Goal: Information Seeking & Learning: Learn about a topic

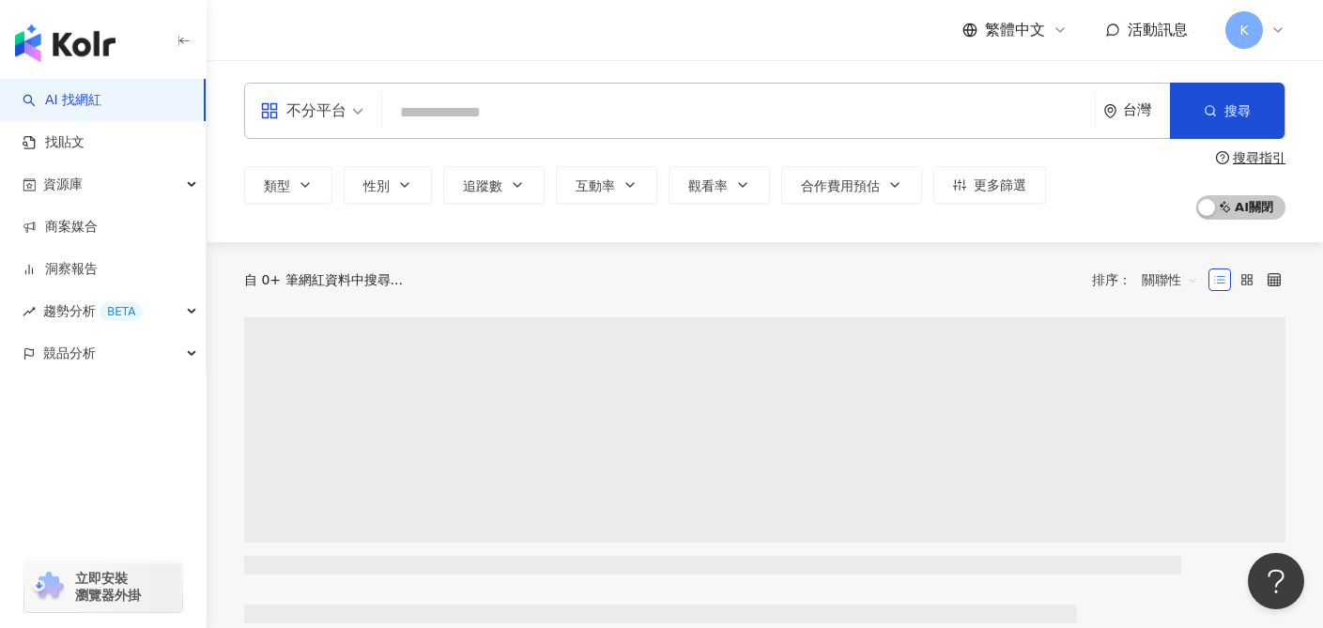
click at [338, 118] on div "不分平台" at bounding box center [303, 111] width 86 height 30
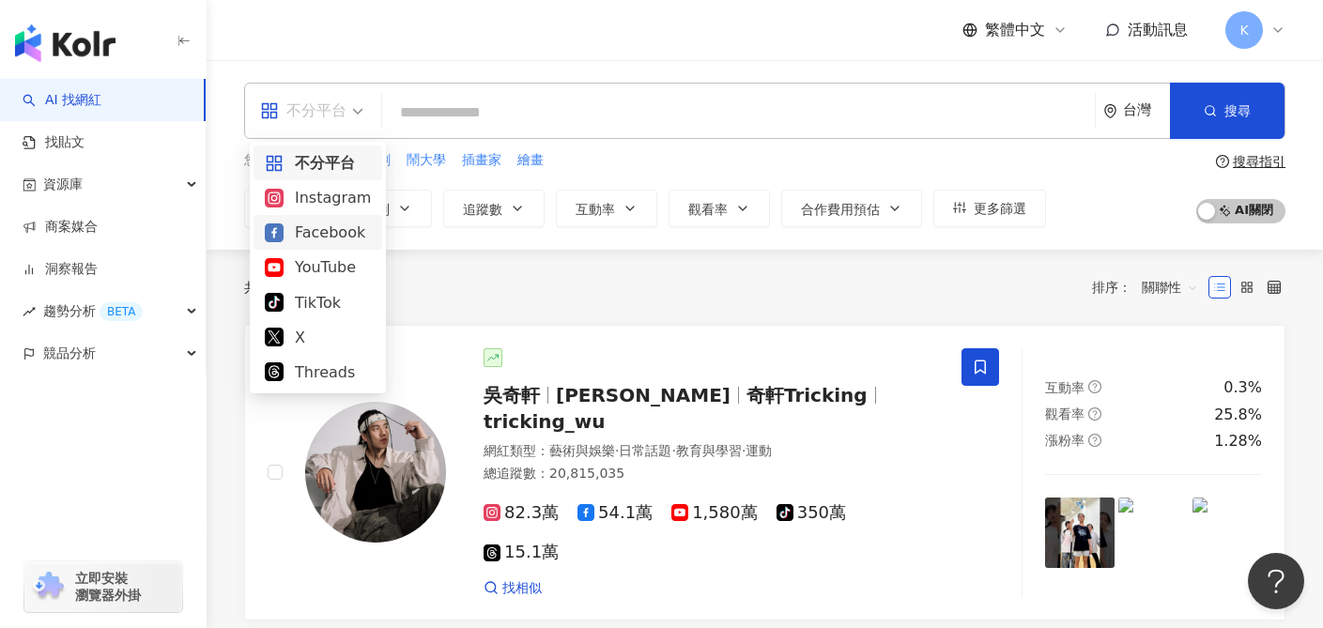
click at [328, 203] on div "Instagram" at bounding box center [318, 197] width 106 height 23
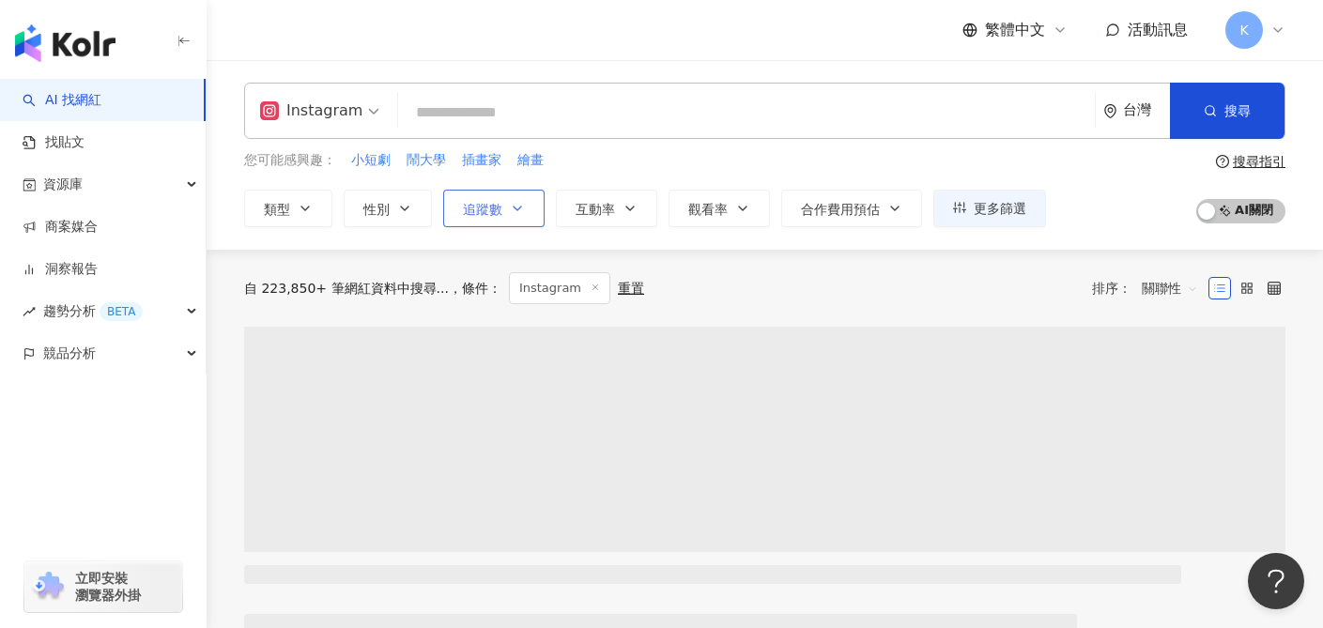
click at [486, 215] on span "追蹤數" at bounding box center [482, 209] width 39 height 15
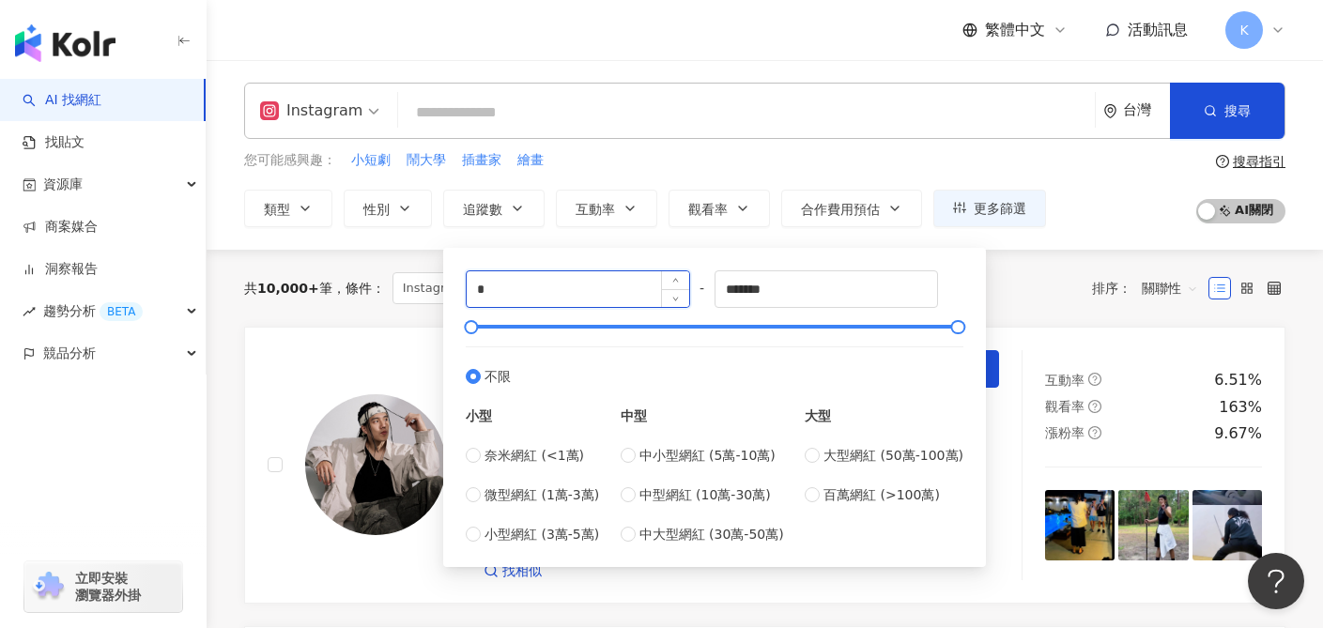
click at [562, 301] on input "*" at bounding box center [578, 289] width 223 height 36
type input "******"
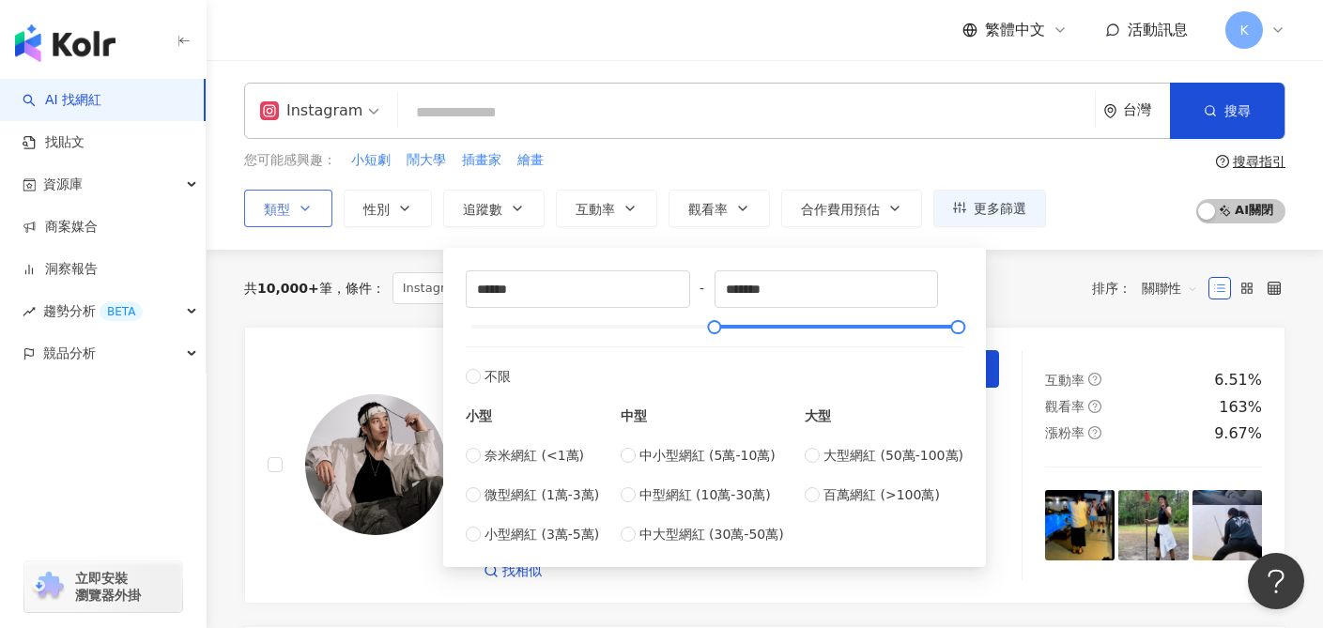
click at [267, 211] on span "類型" at bounding box center [277, 209] width 26 height 15
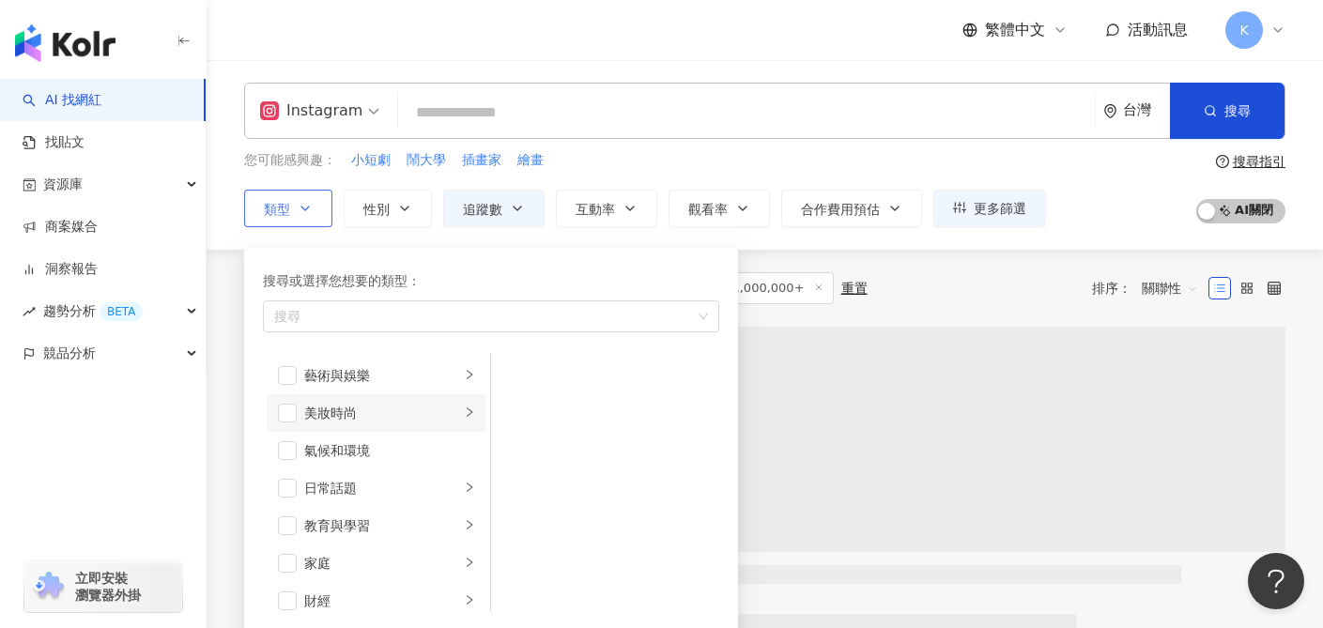
click at [340, 412] on div "美妝時尚" at bounding box center [382, 413] width 156 height 21
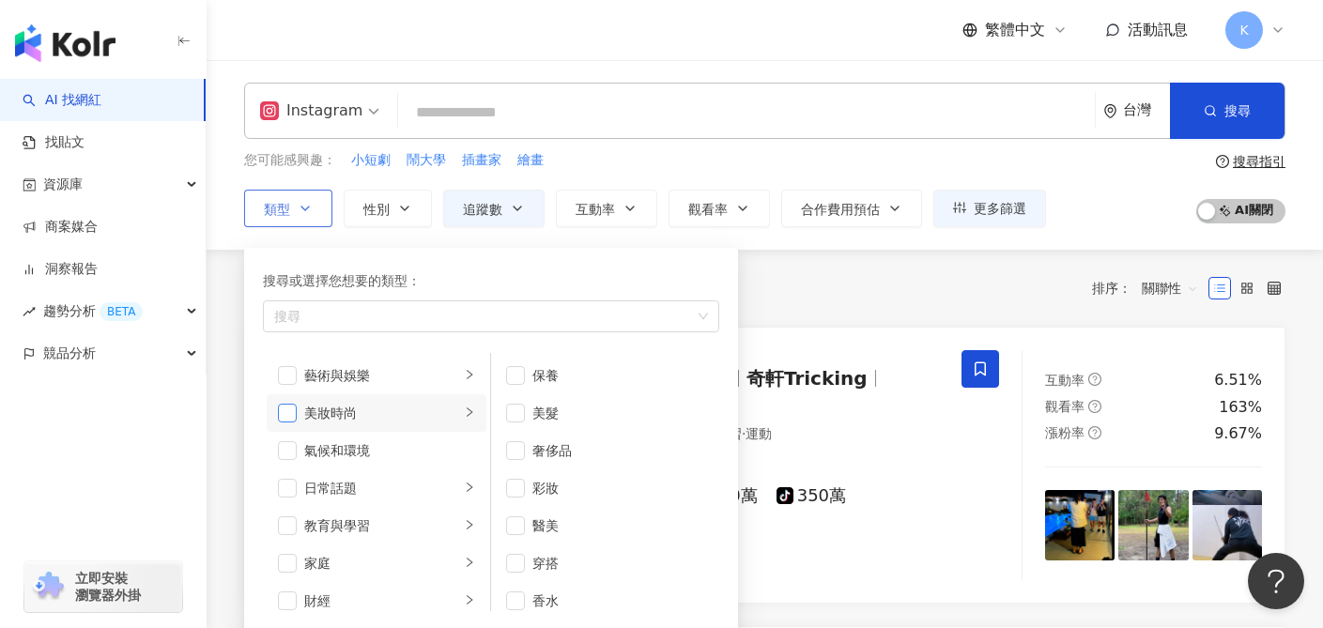
click at [293, 408] on span "button" at bounding box center [287, 413] width 19 height 19
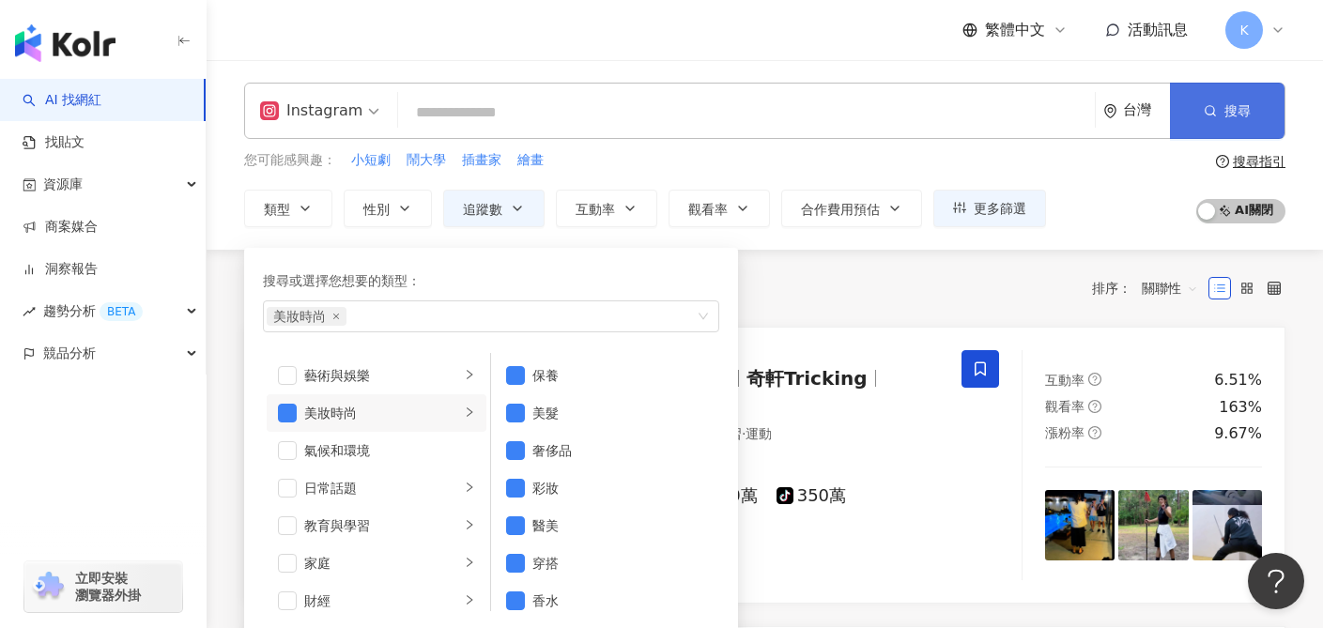
click at [1221, 114] on button "搜尋" at bounding box center [1227, 111] width 115 height 56
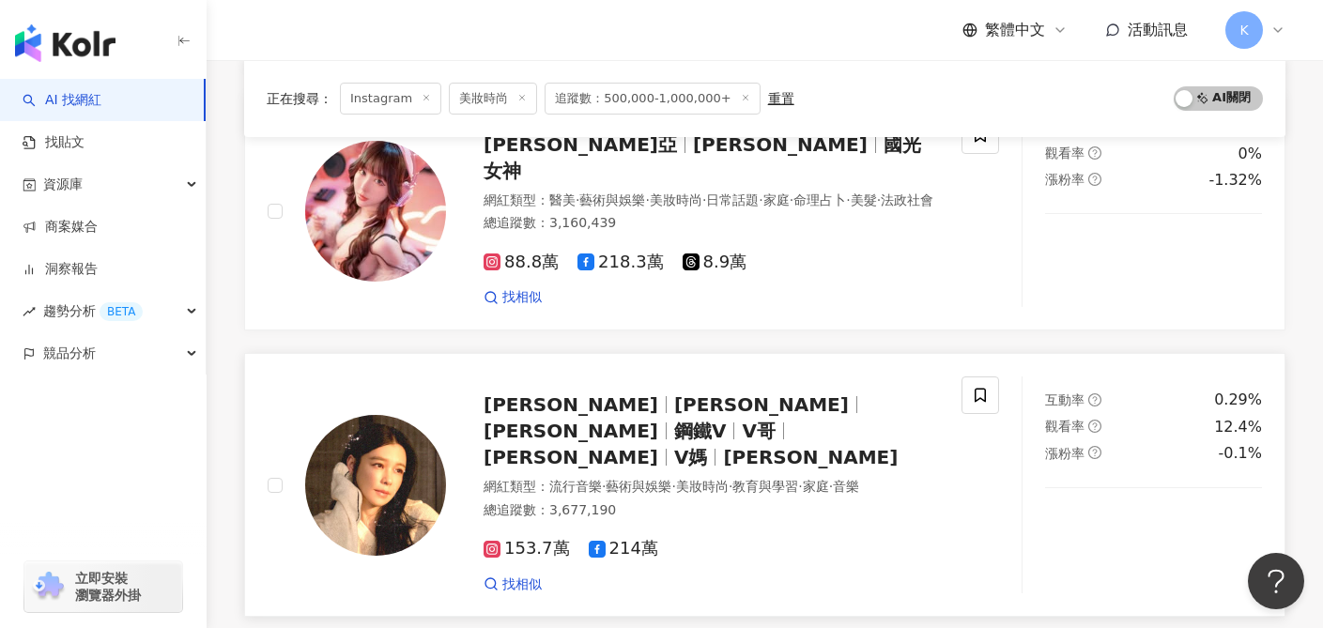
scroll to position [3144, 0]
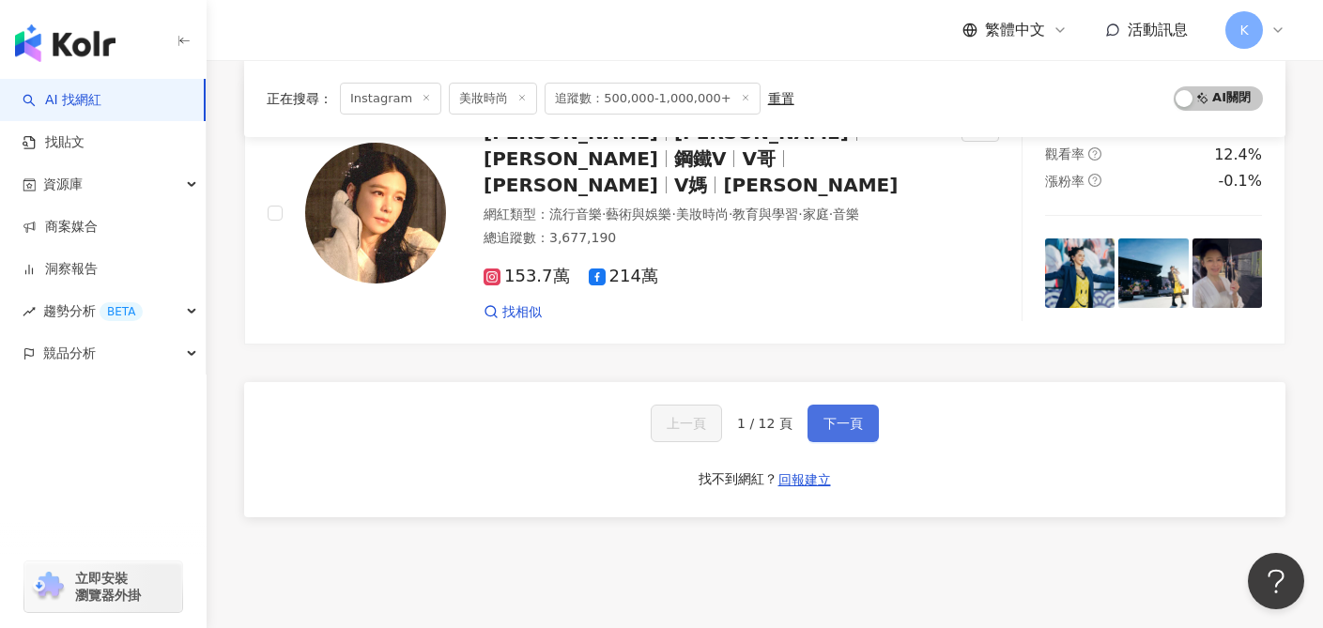
click at [847, 416] on span "下一頁" at bounding box center [843, 423] width 39 height 15
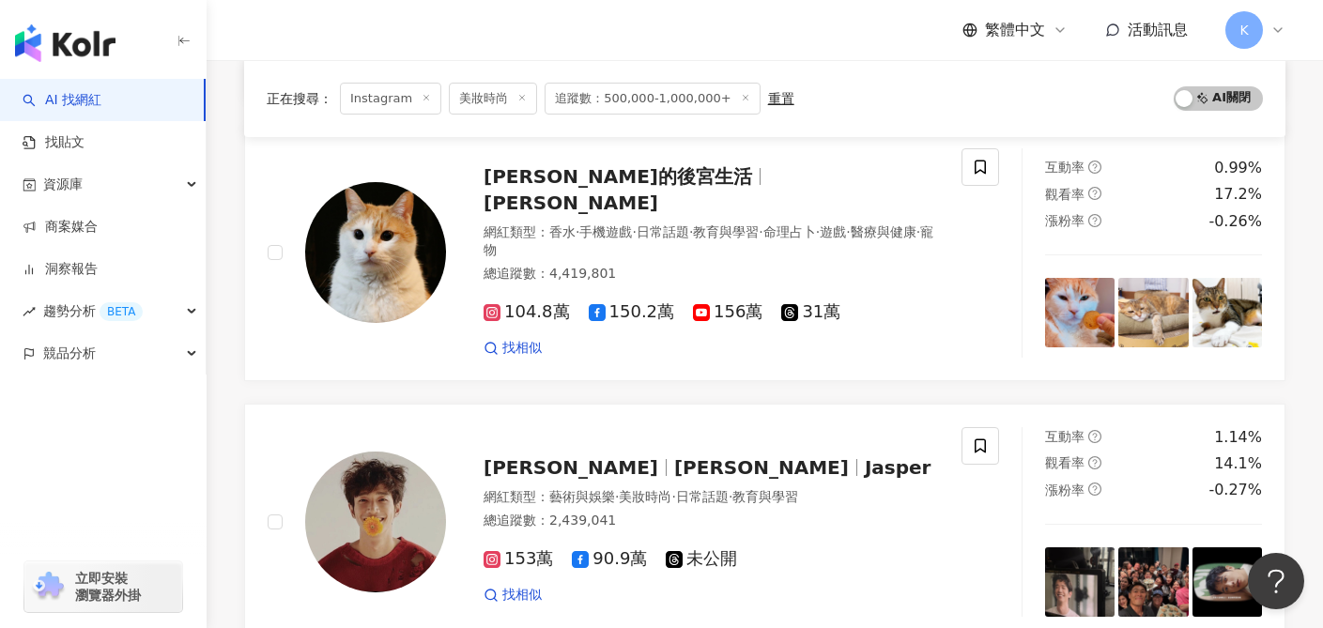
scroll to position [3179, 0]
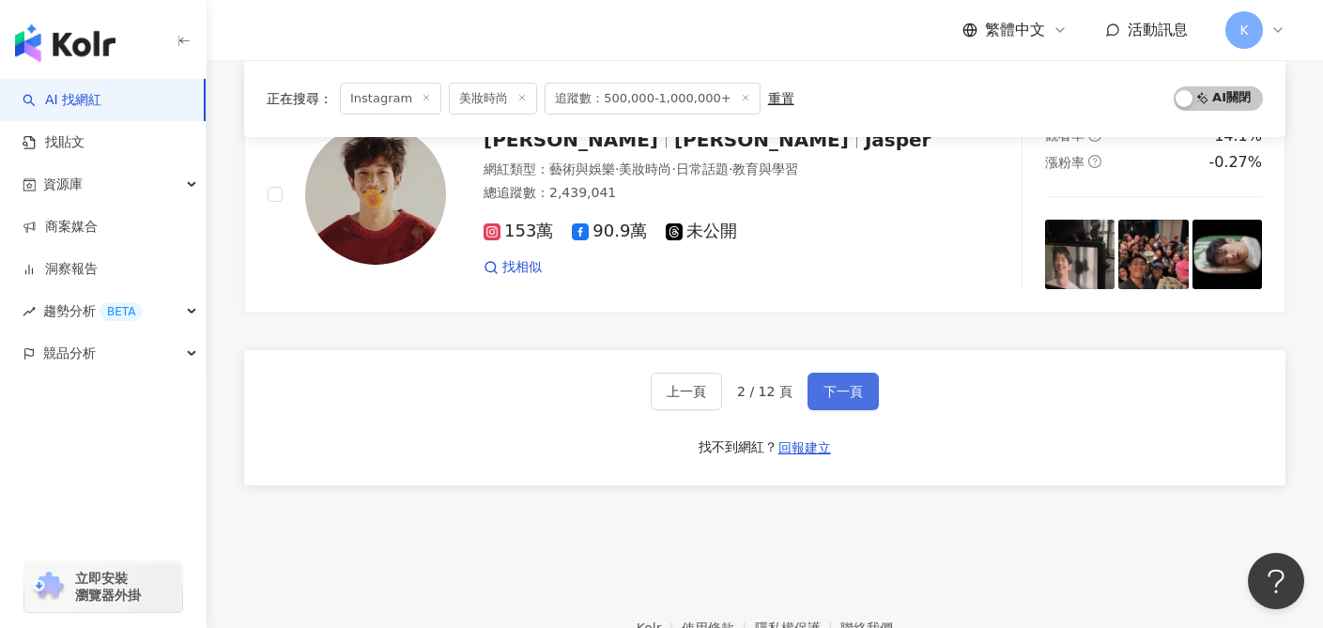
click at [843, 384] on span "下一頁" at bounding box center [843, 391] width 39 height 15
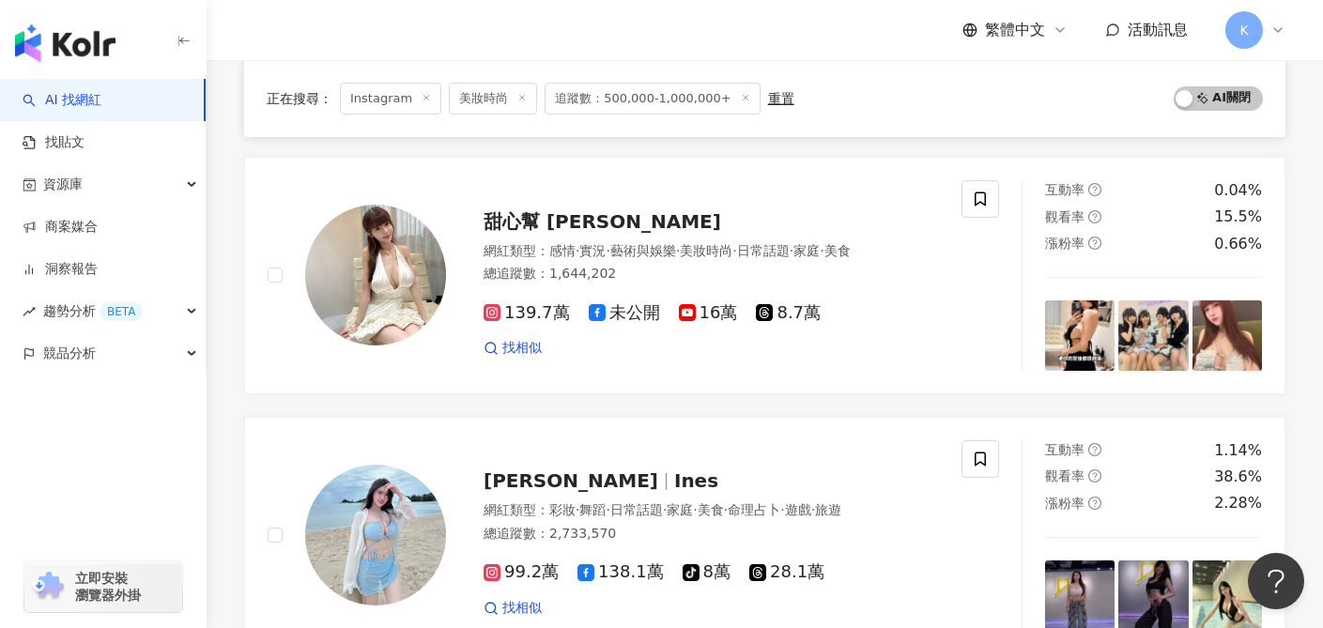
scroll to position [3220, 0]
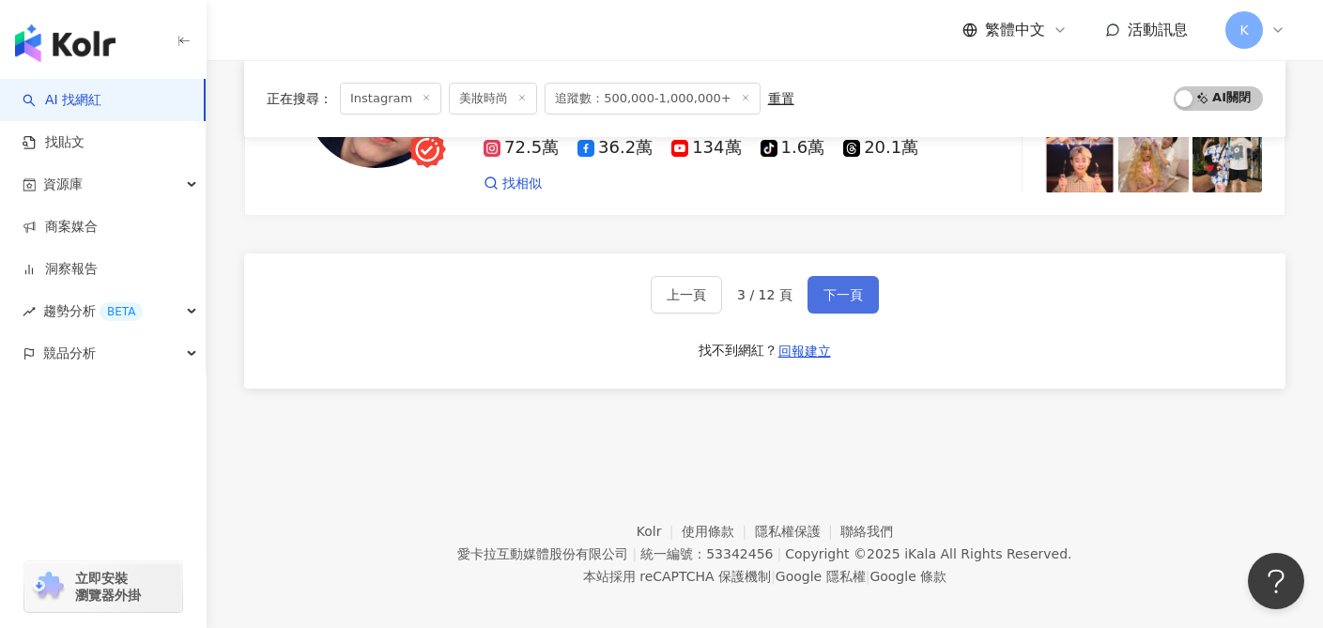
click at [838, 287] on span "下一頁" at bounding box center [843, 294] width 39 height 15
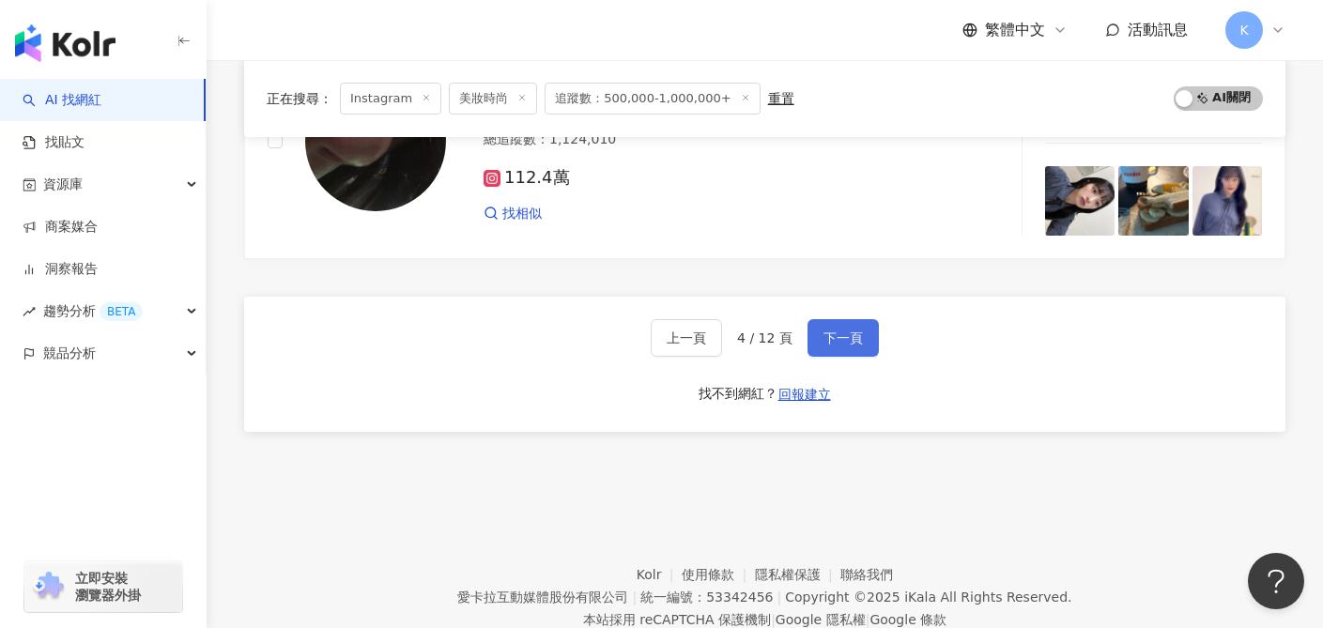
click at [857, 331] on span "下一頁" at bounding box center [843, 338] width 39 height 15
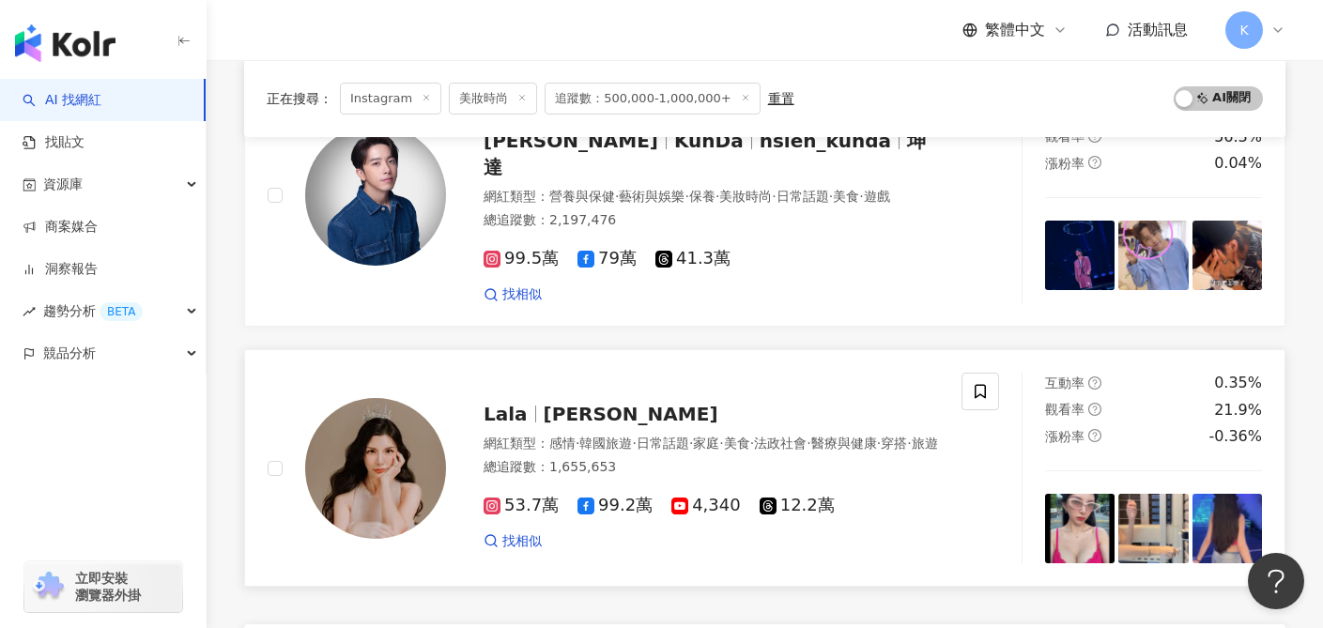
scroll to position [0, 0]
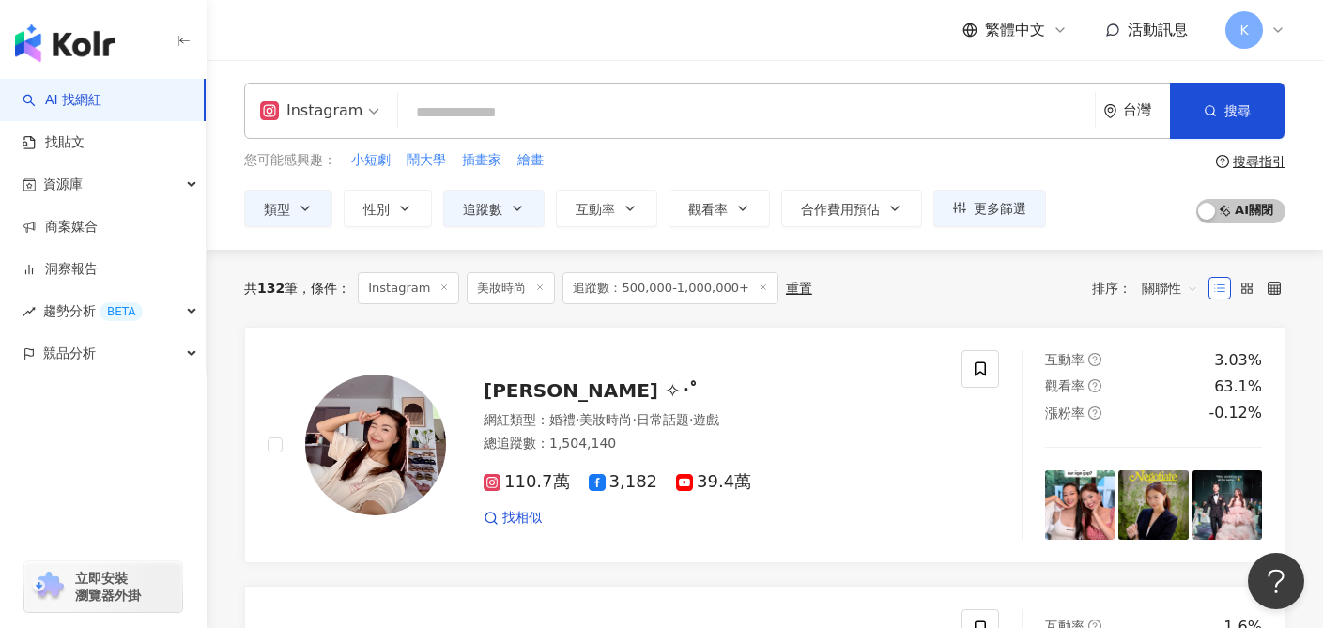
click at [538, 109] on input "search" at bounding box center [747, 113] width 682 height 36
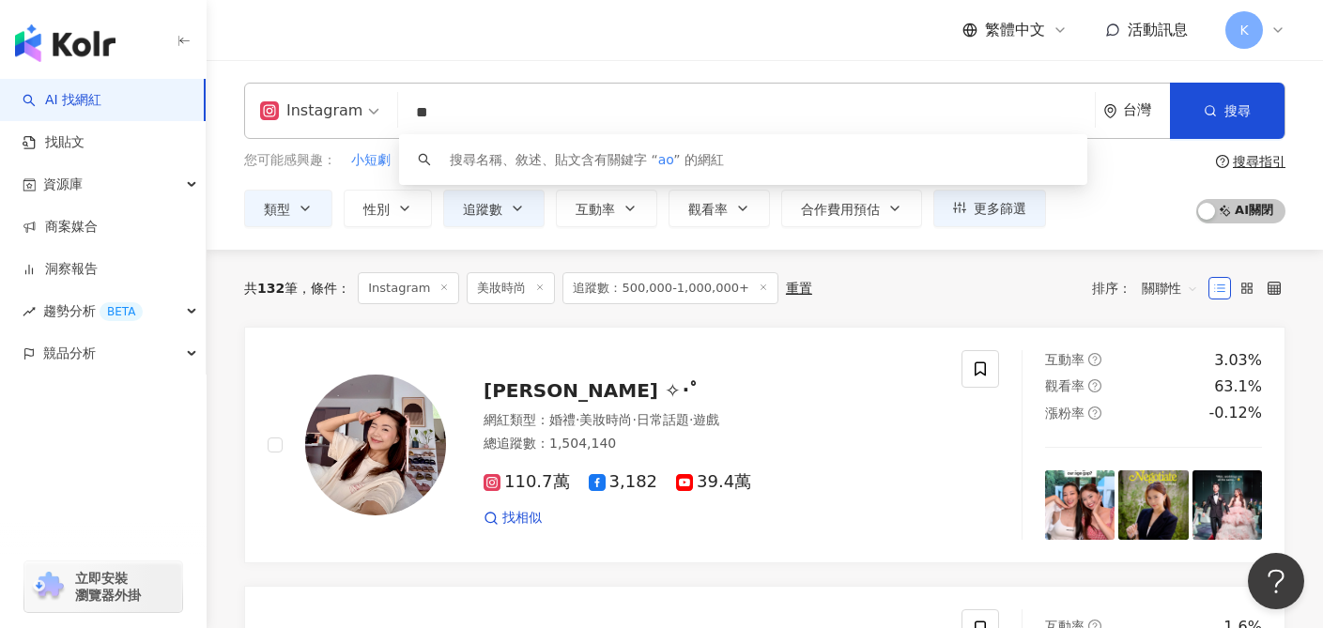
type input "*"
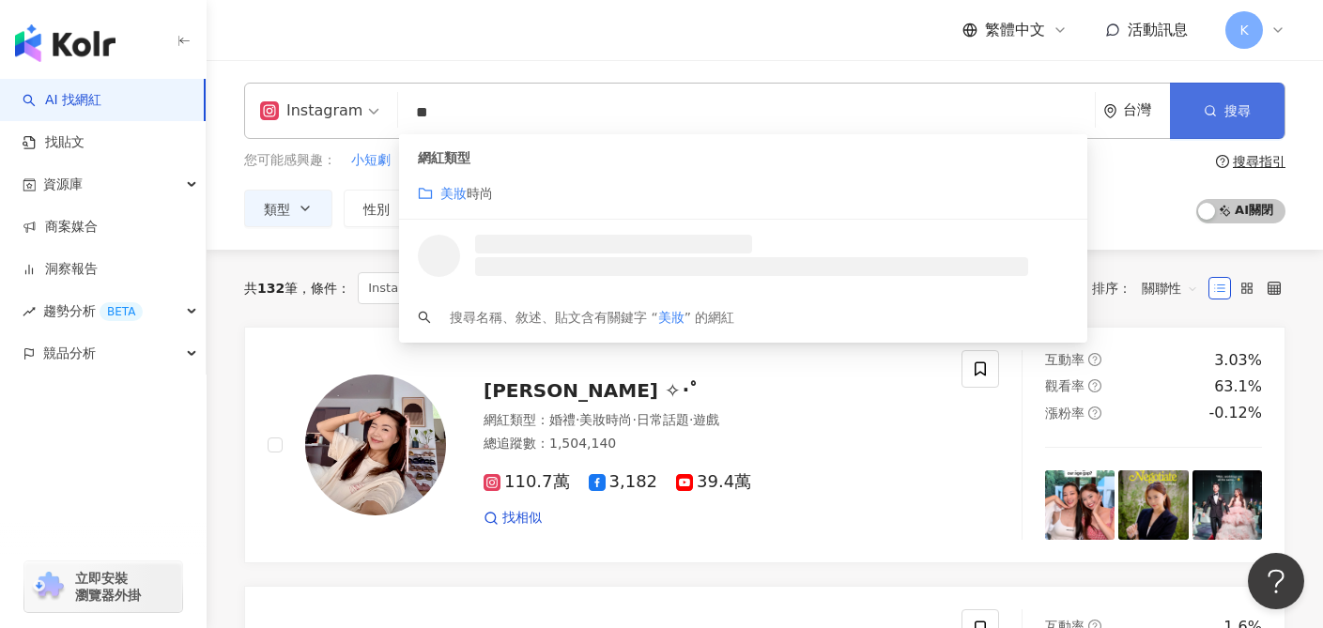
type input "**"
click at [1266, 89] on button "搜尋" at bounding box center [1227, 111] width 115 height 56
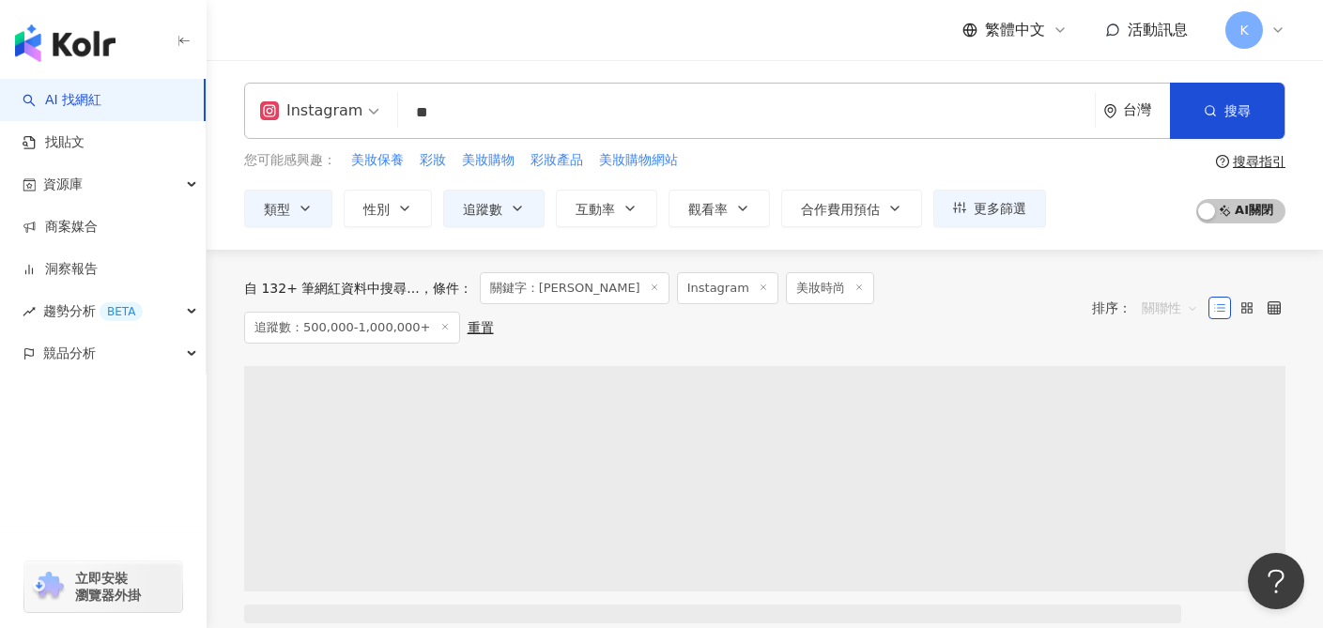
click at [1180, 293] on span "關聯性" at bounding box center [1170, 308] width 56 height 30
click at [1168, 500] on div "關鍵字" at bounding box center [1169, 486] width 69 height 32
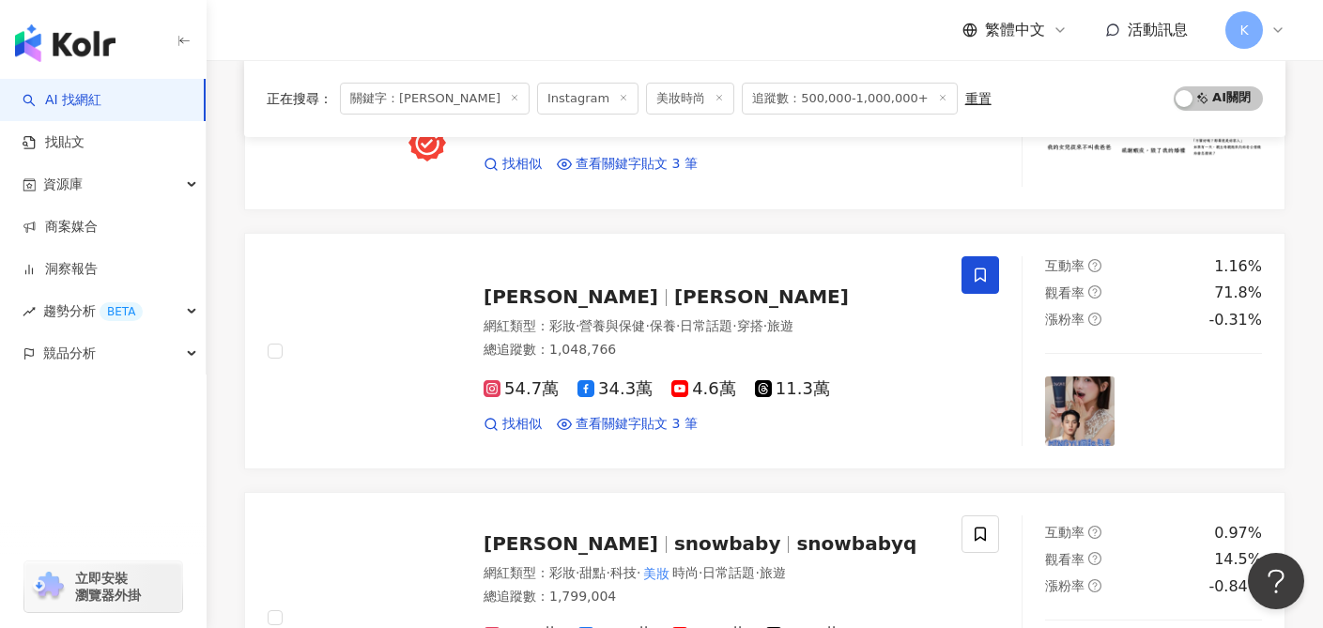
scroll to position [2190, 0]
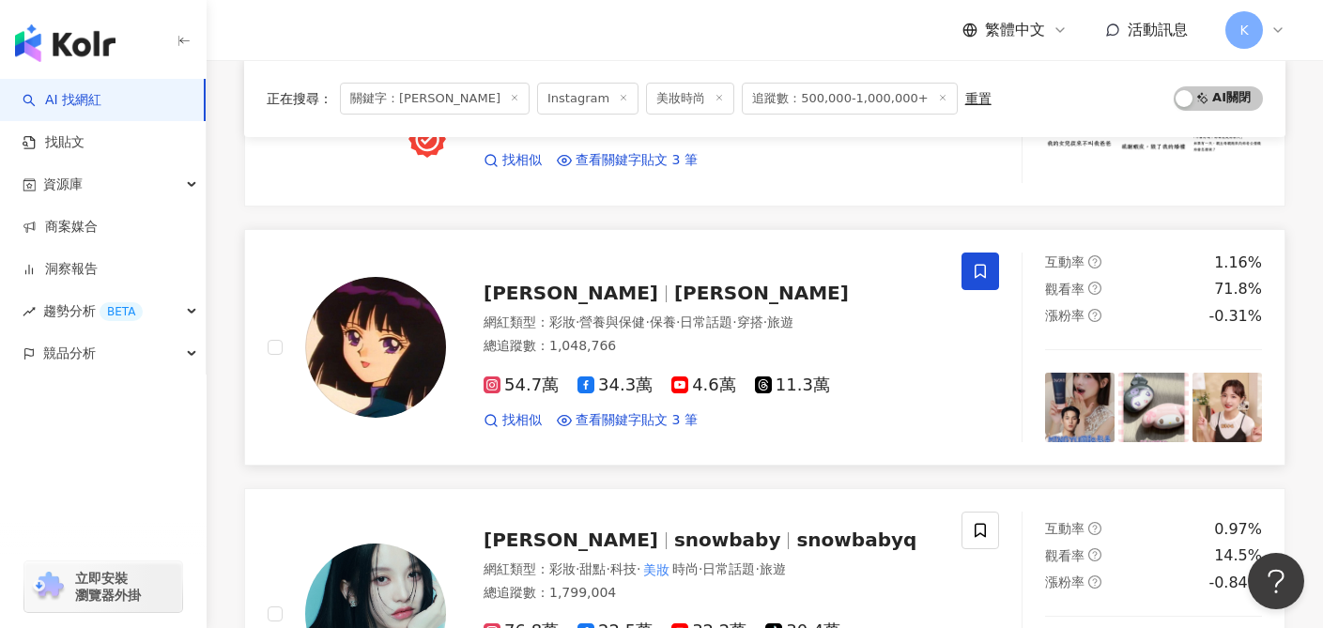
click at [533, 376] on span "54.7萬" at bounding box center [521, 386] width 75 height 20
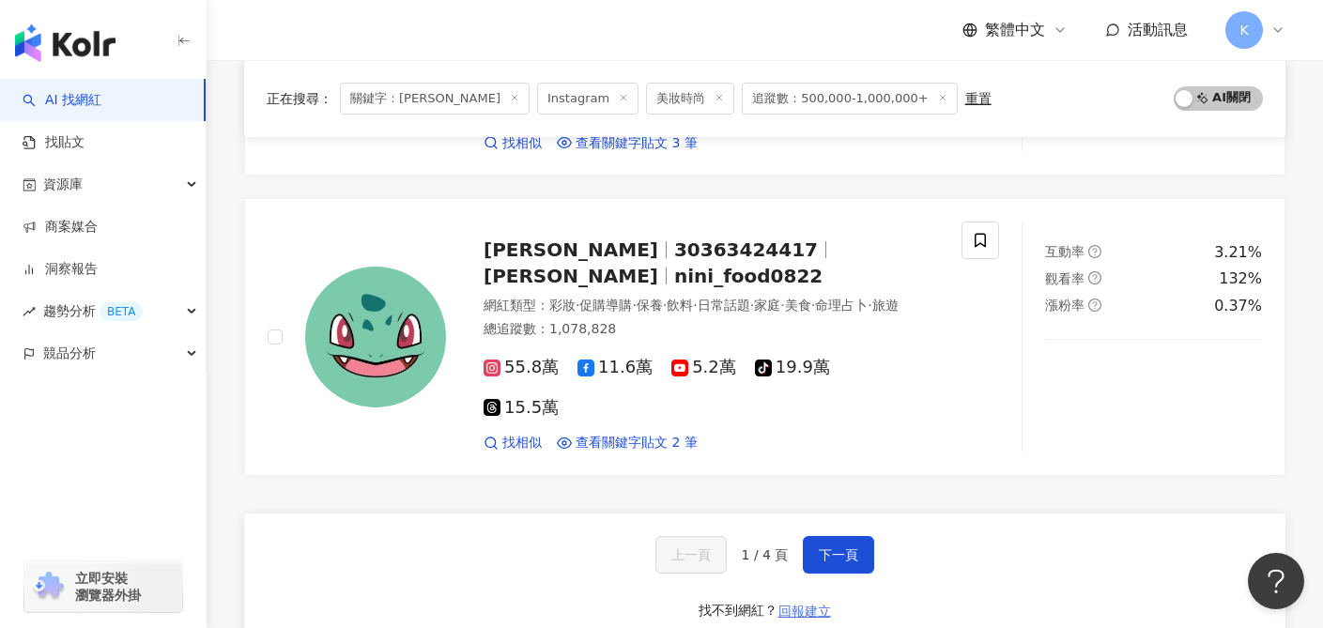
scroll to position [3167, 0]
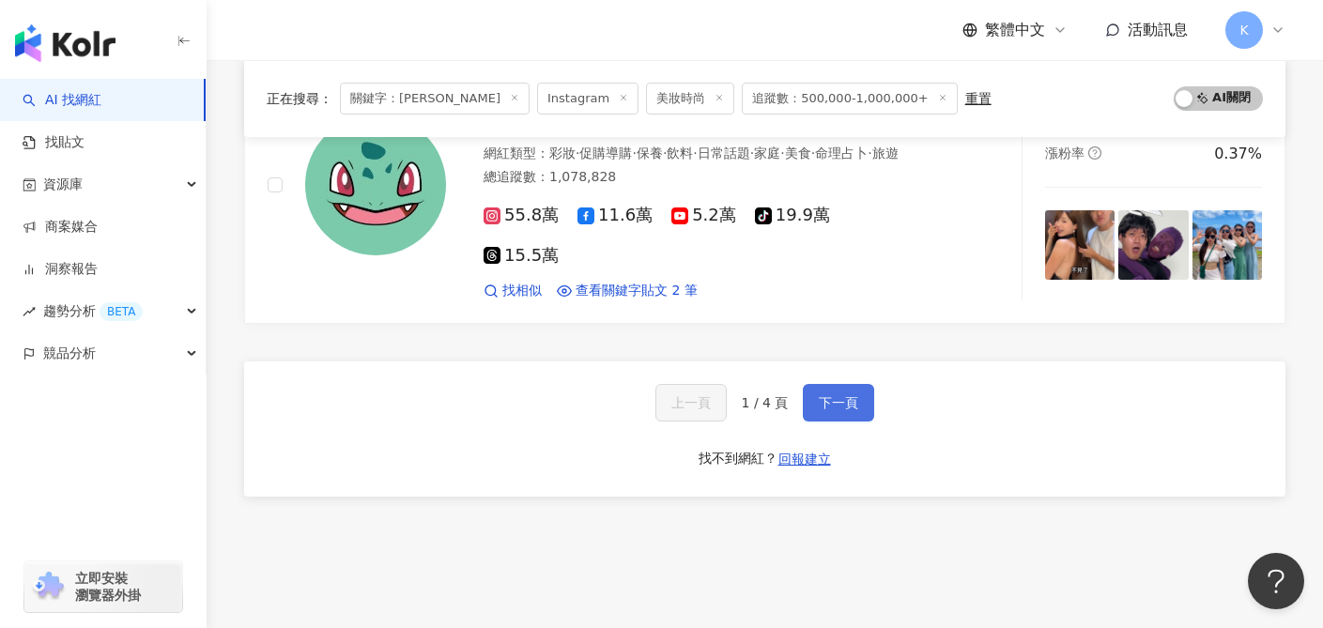
click at [846, 384] on button "下一頁" at bounding box center [838, 403] width 71 height 38
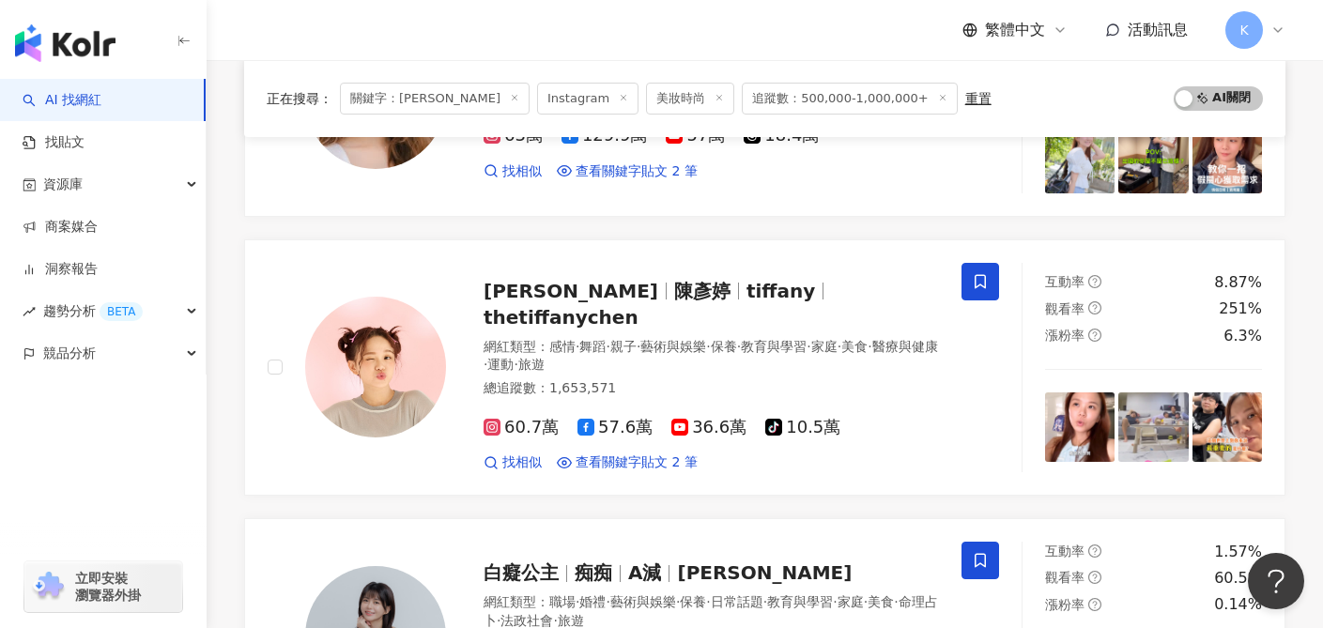
scroll to position [1150, 0]
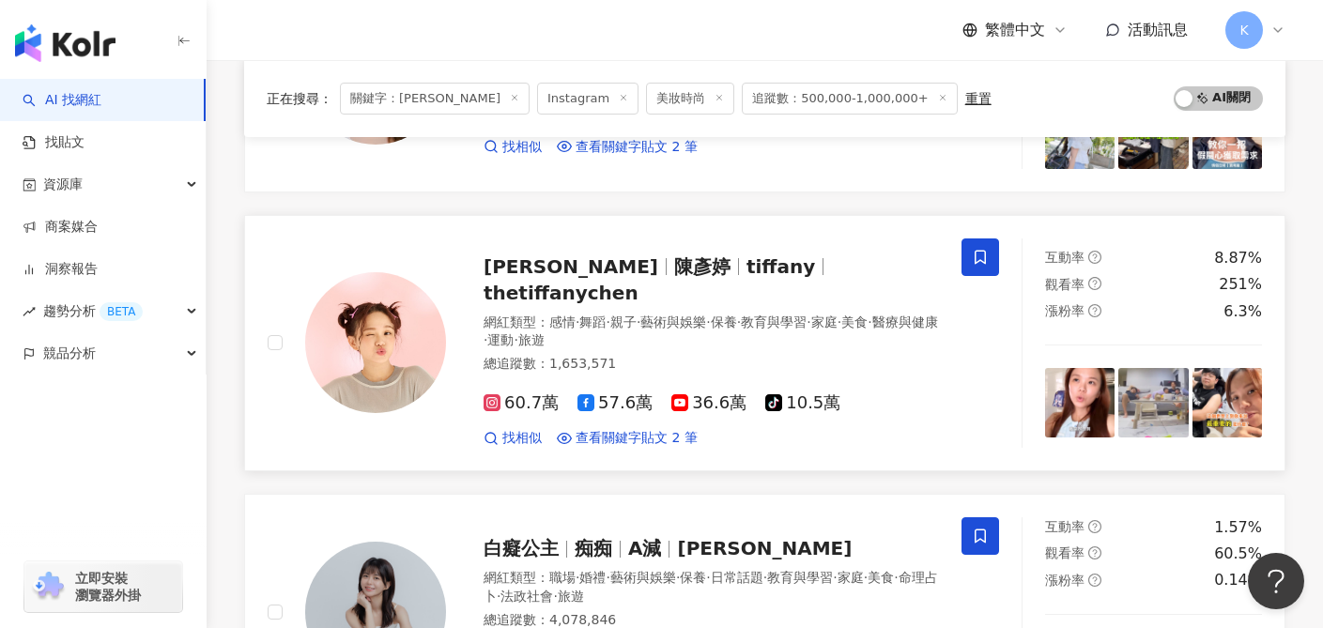
click at [521, 393] on span "60.7萬" at bounding box center [521, 403] width 75 height 20
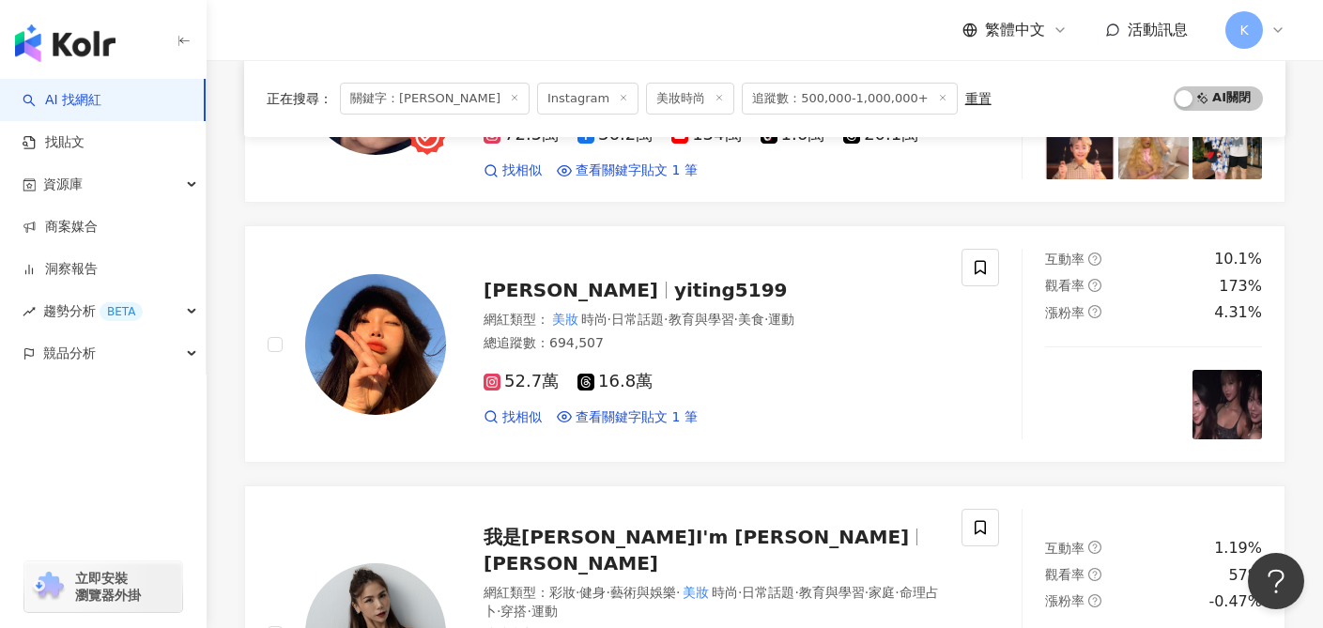
scroll to position [3097, 0]
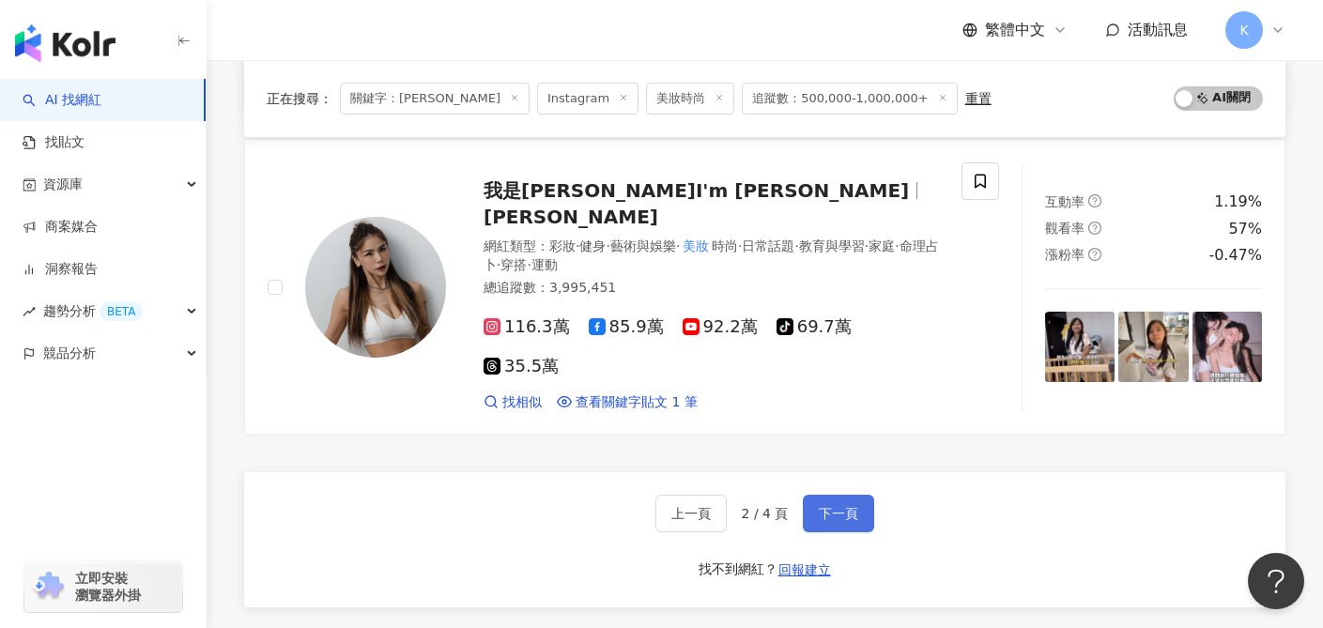
click at [835, 495] on button "下一頁" at bounding box center [838, 514] width 71 height 38
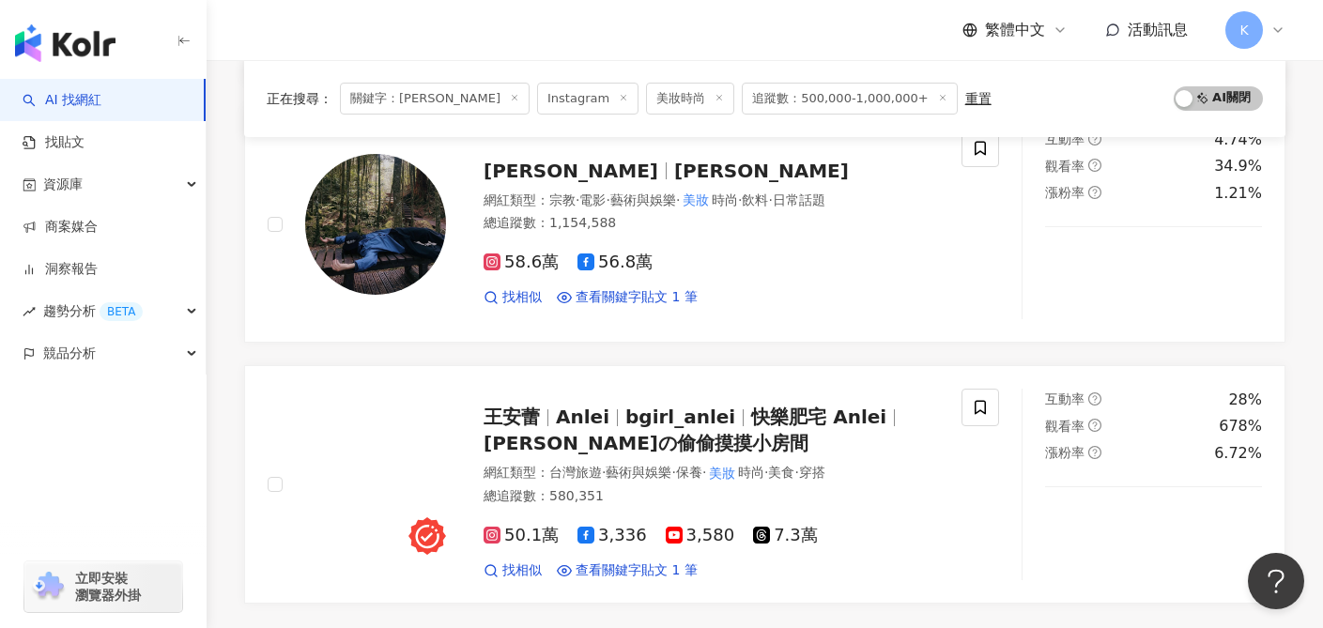
scroll to position [3076, 0]
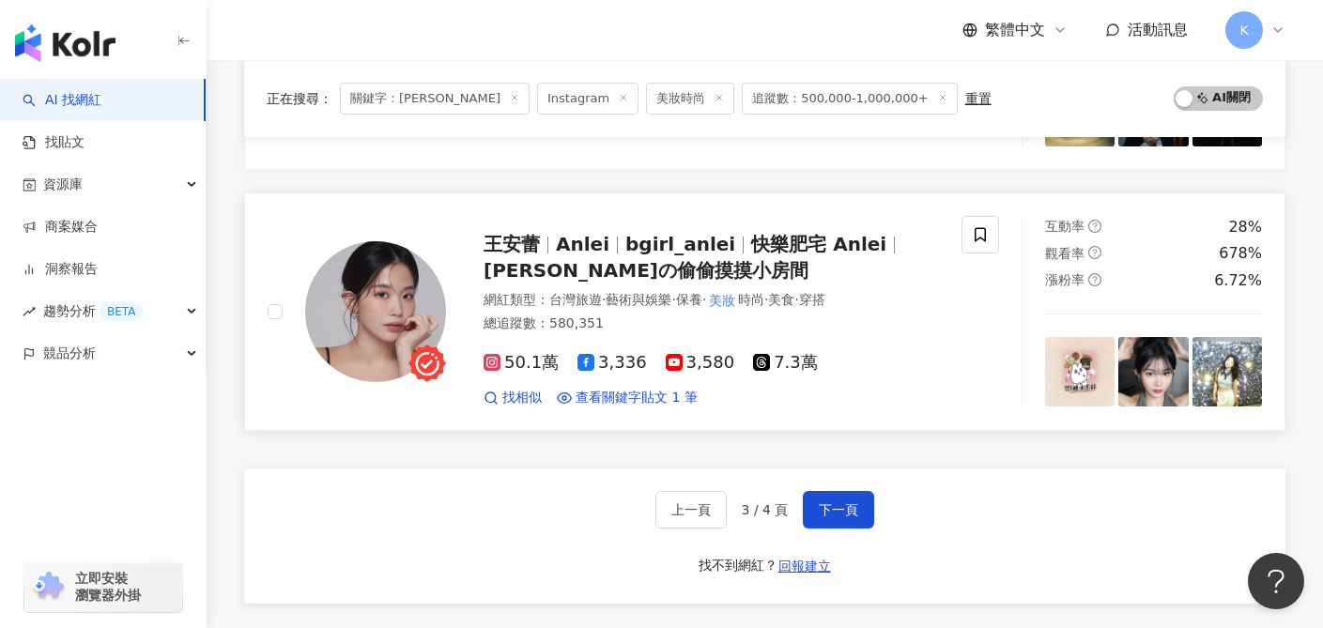
click at [531, 353] on span "50.1萬" at bounding box center [521, 363] width 75 height 20
click at [841, 491] on button "下一頁" at bounding box center [838, 510] width 71 height 38
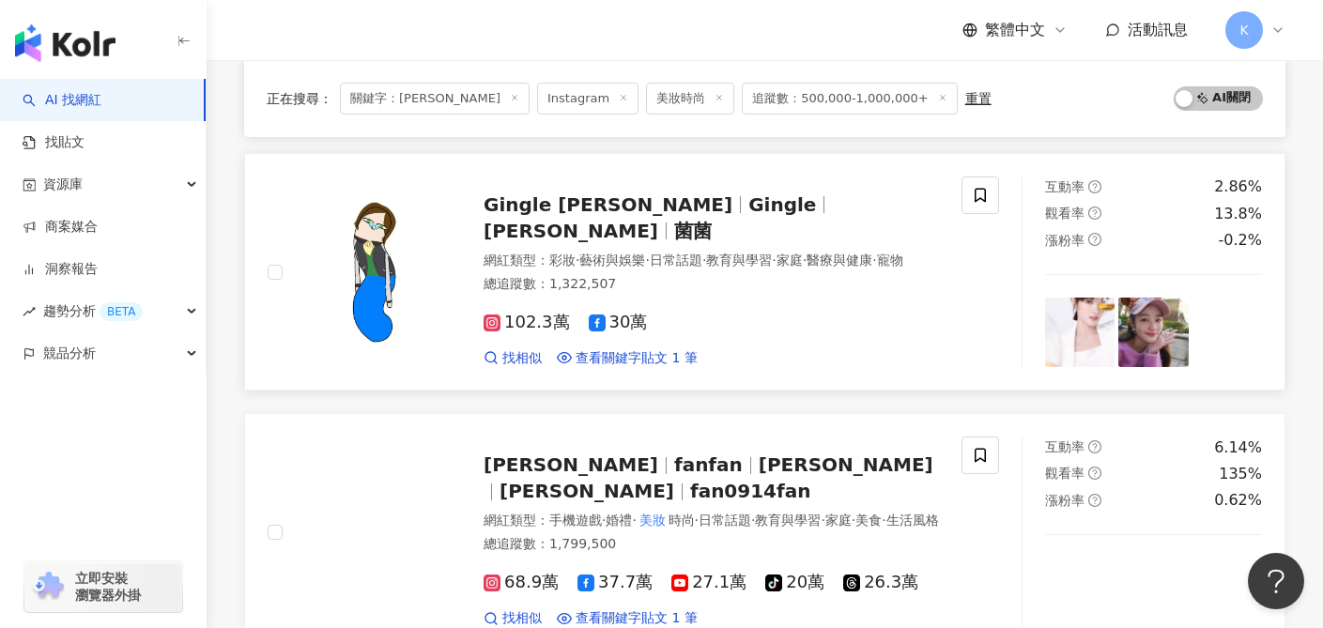
scroll to position [1704, 0]
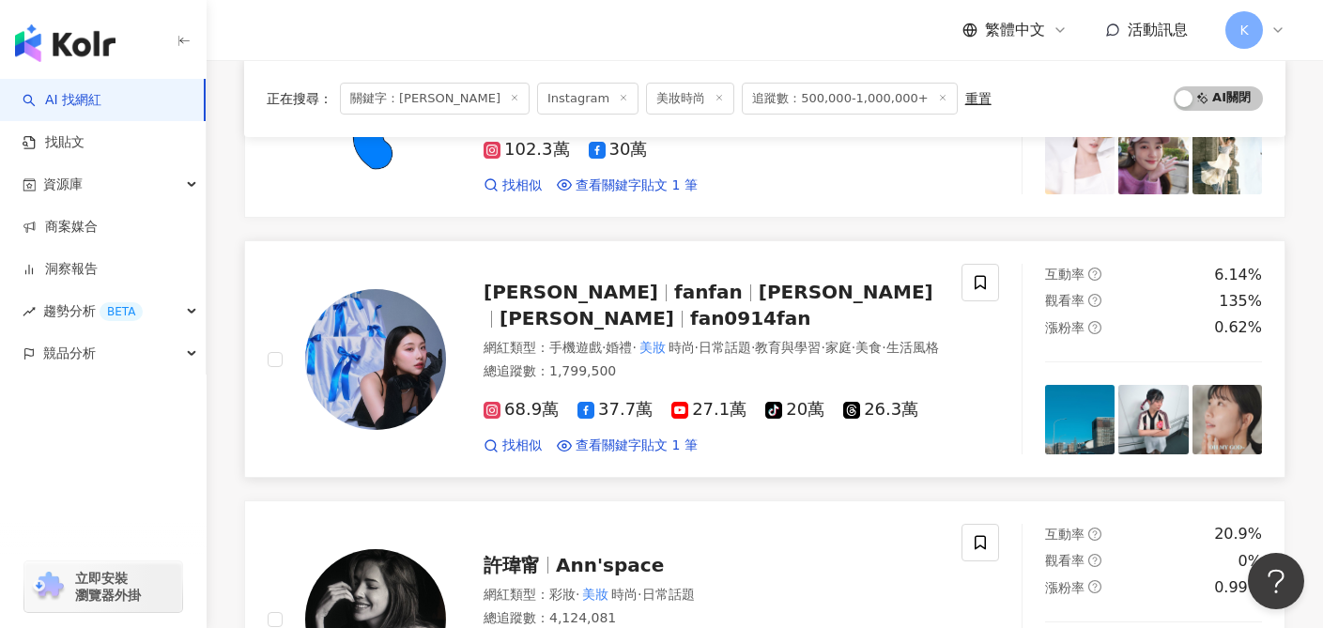
click at [526, 400] on span "68.9萬" at bounding box center [521, 410] width 75 height 20
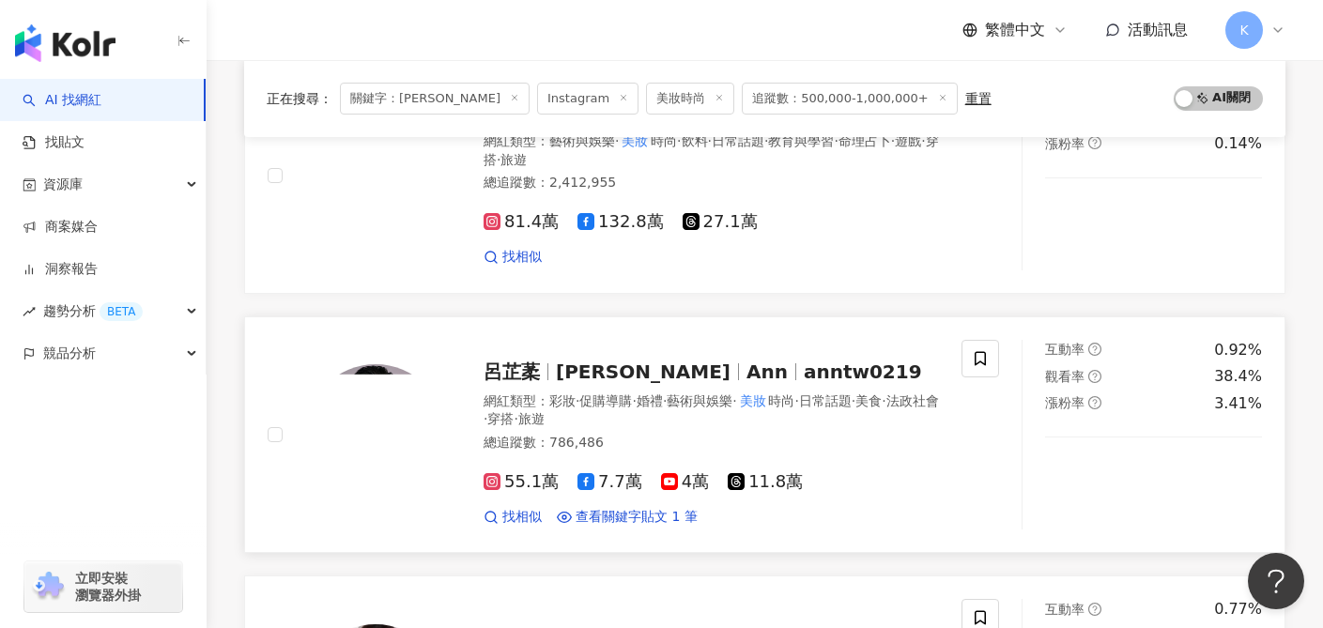
scroll to position [920, 0]
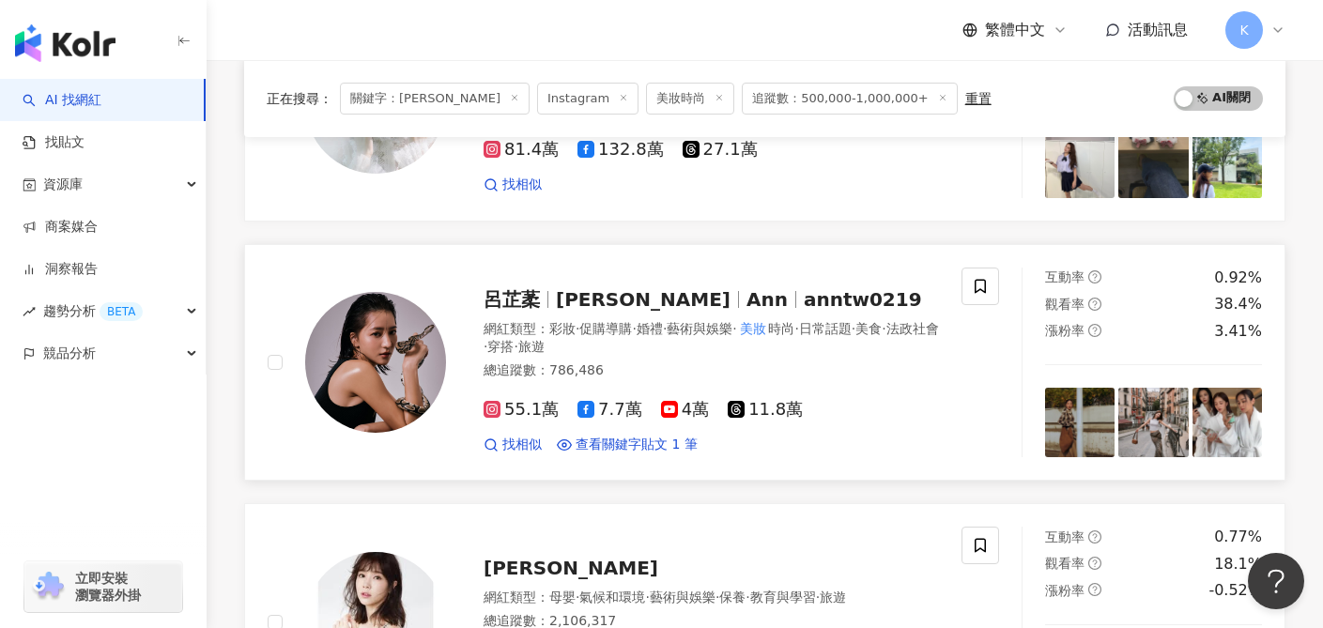
click at [804, 288] on span "anntw0219" at bounding box center [863, 299] width 118 height 23
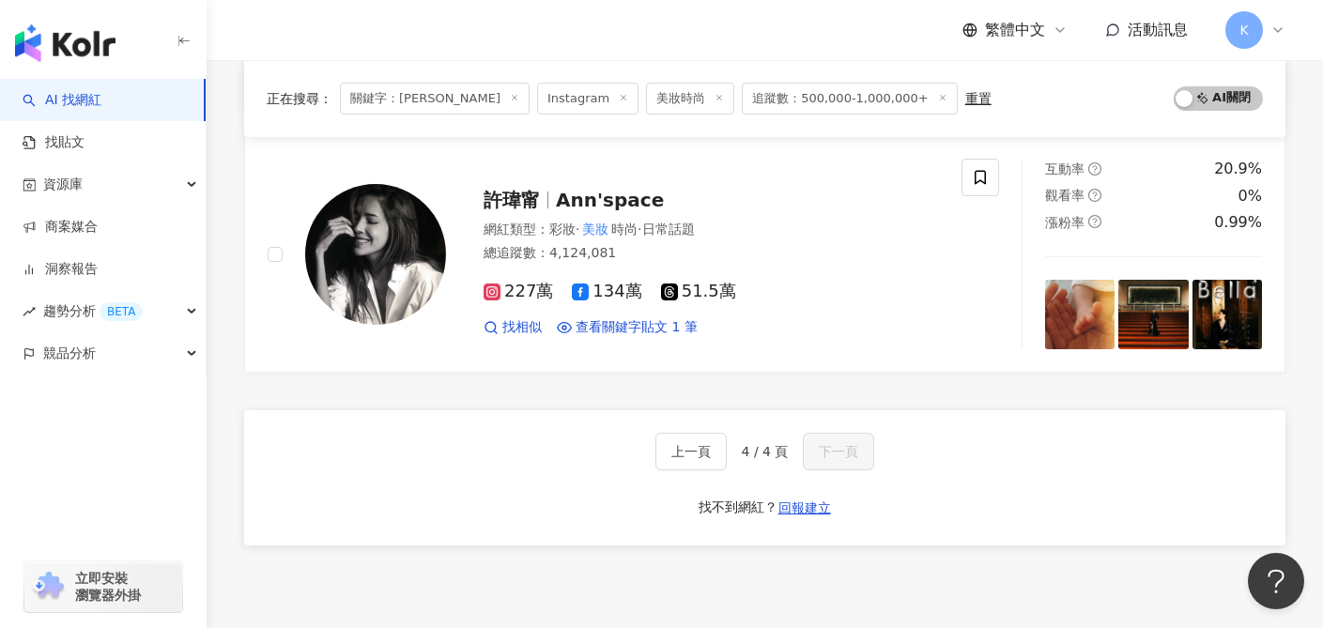
scroll to position [2213, 0]
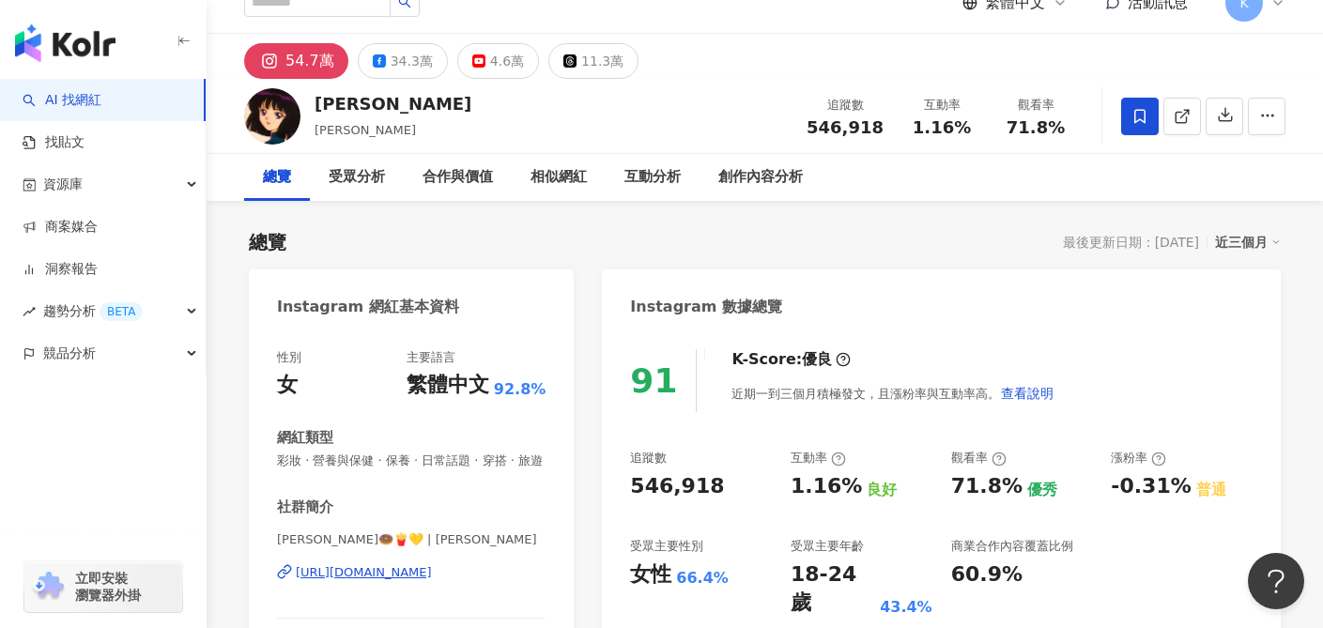
click at [430, 569] on div "https://www.instagram.com/ninaxxya/" at bounding box center [364, 572] width 136 height 17
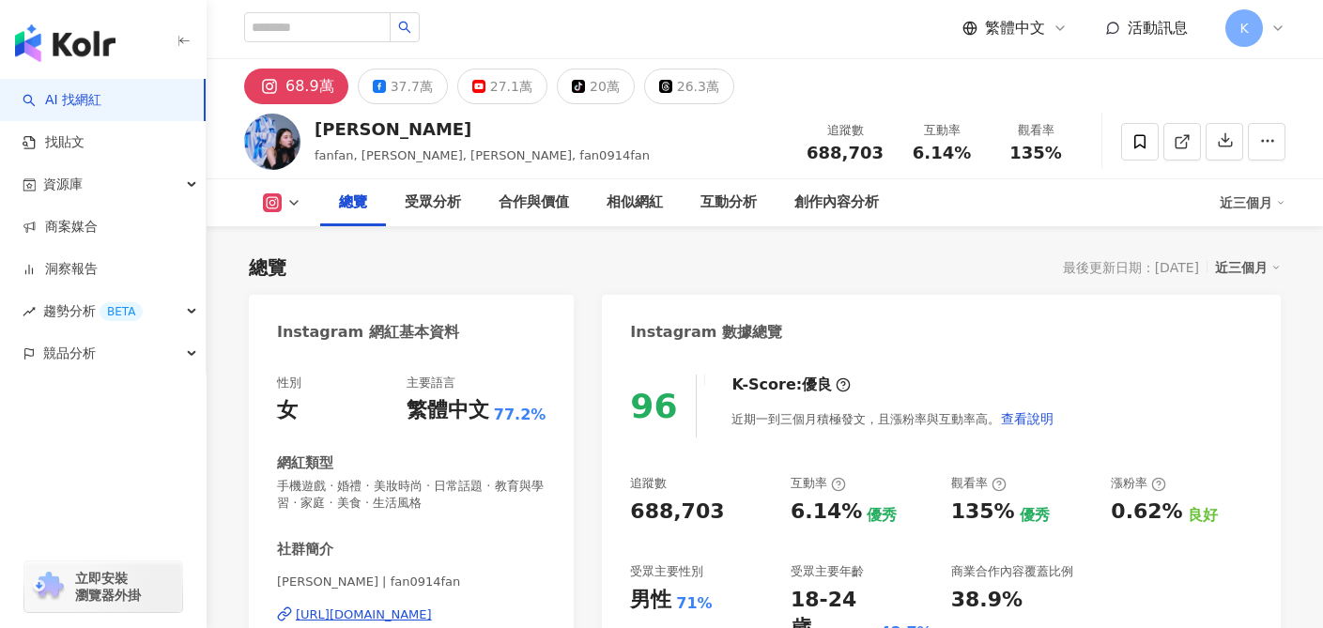
scroll to position [192, 0]
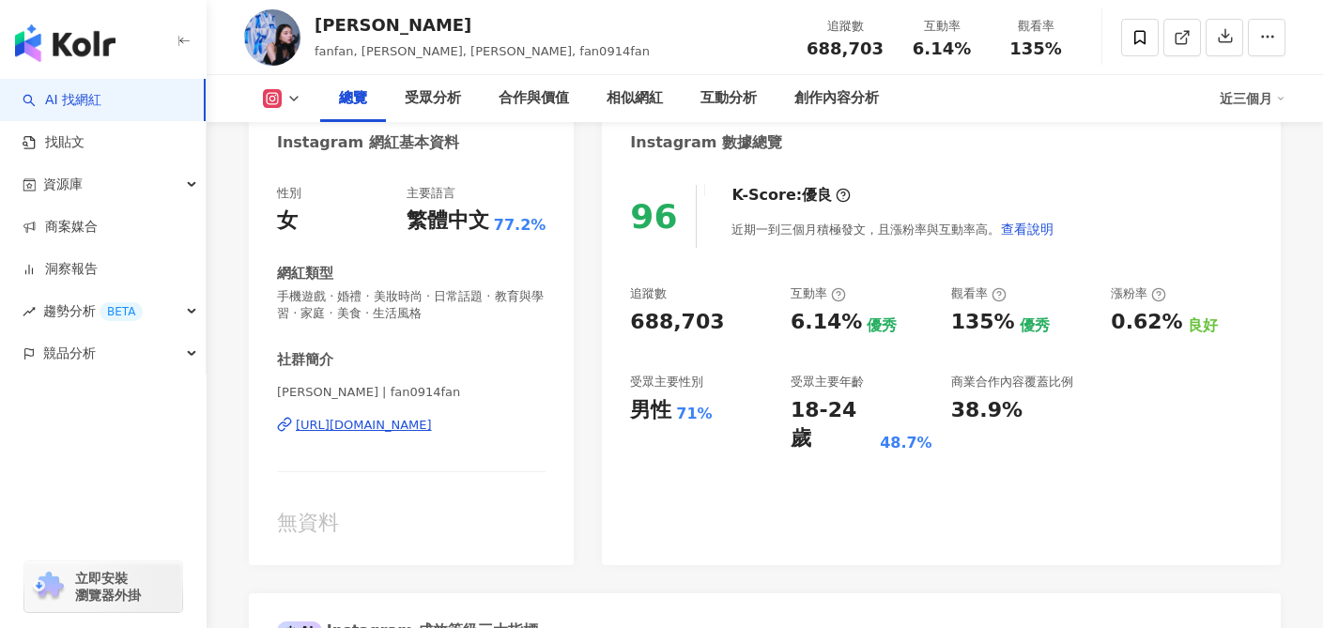
click at [414, 433] on div "https://www.instagram.com/fan0914fan/" at bounding box center [364, 425] width 136 height 17
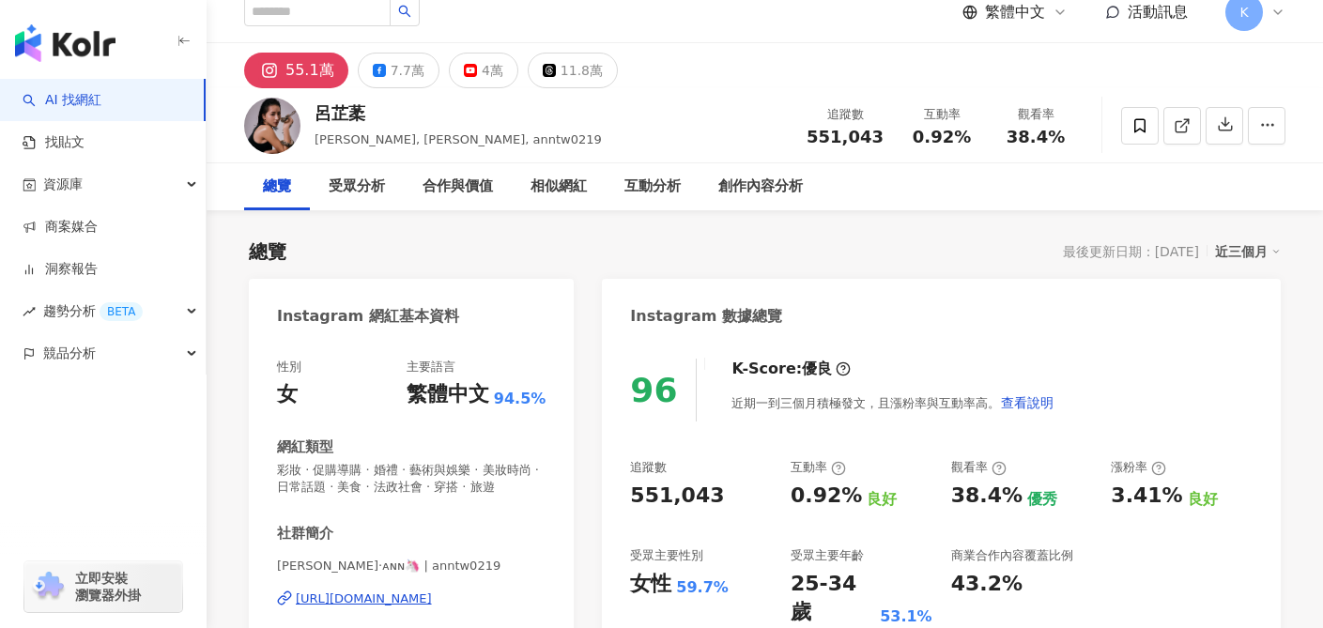
scroll to position [163, 0]
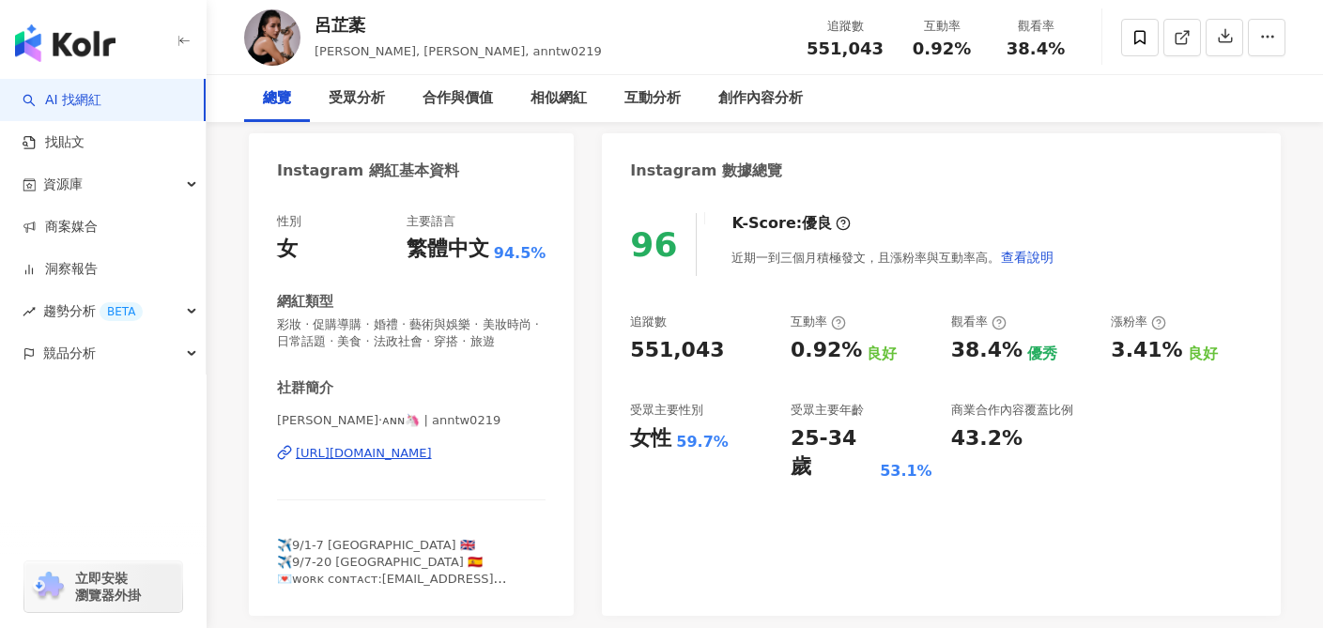
click at [432, 450] on div "[URL][DOMAIN_NAME]" at bounding box center [364, 453] width 136 height 17
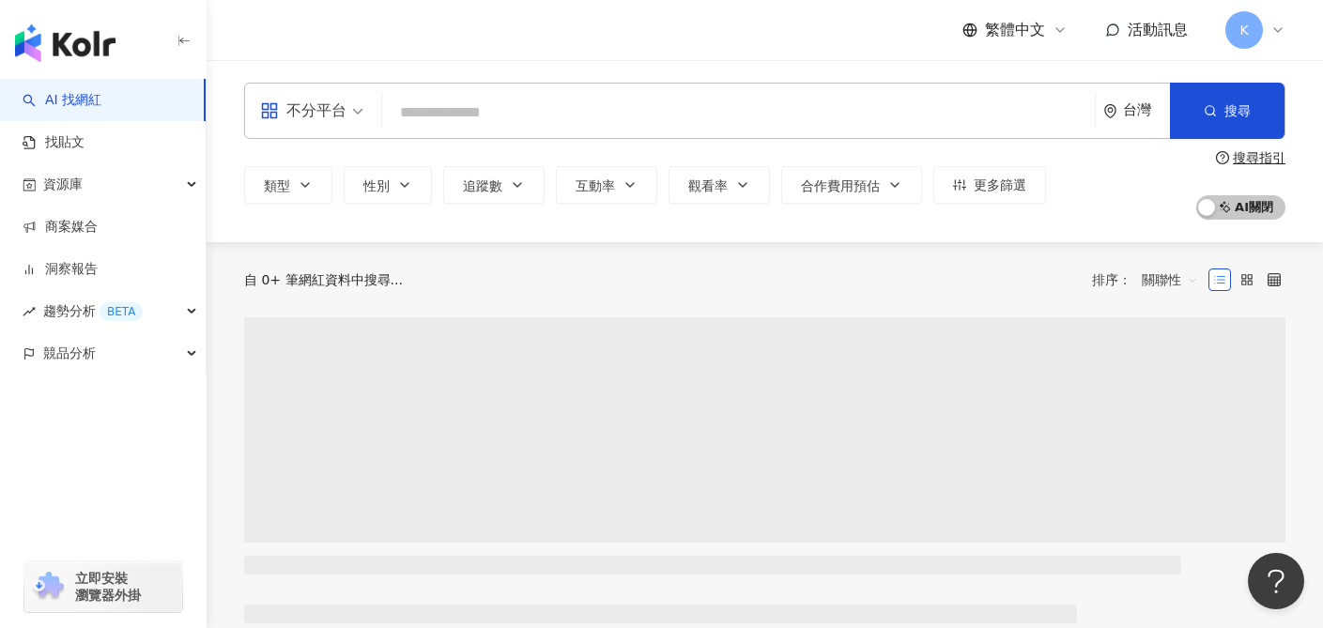
click at [316, 119] on div "不分平台" at bounding box center [303, 111] width 86 height 30
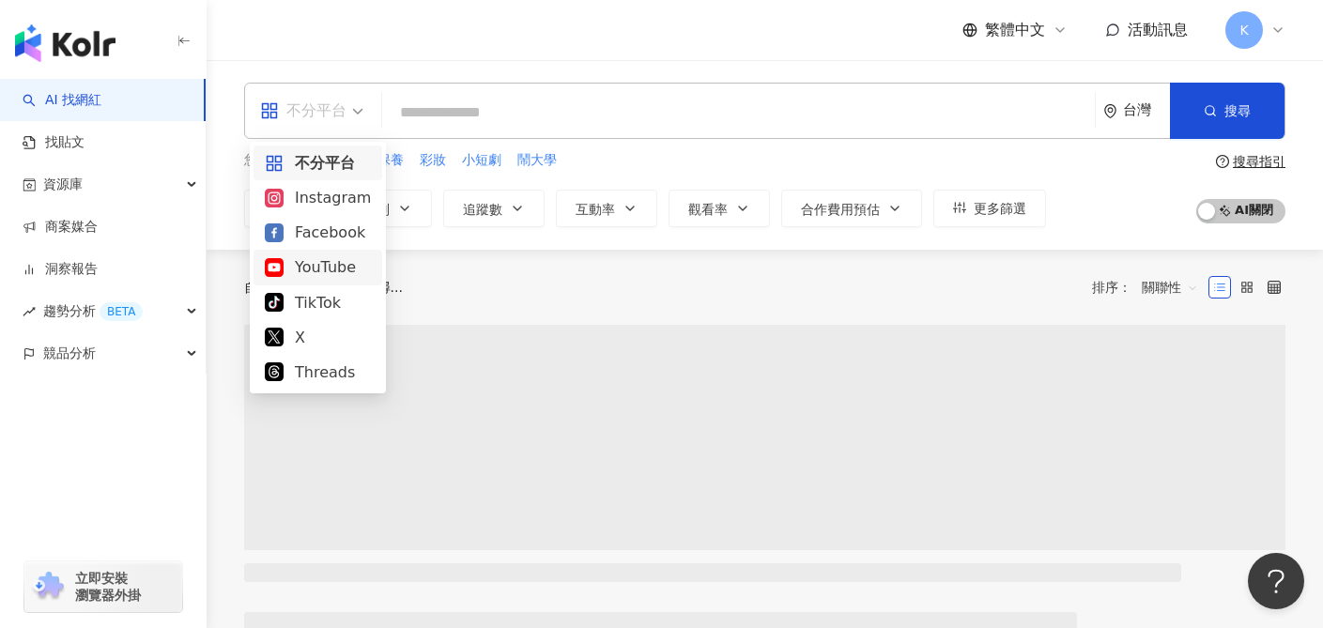
click at [320, 271] on div "YouTube" at bounding box center [318, 266] width 106 height 23
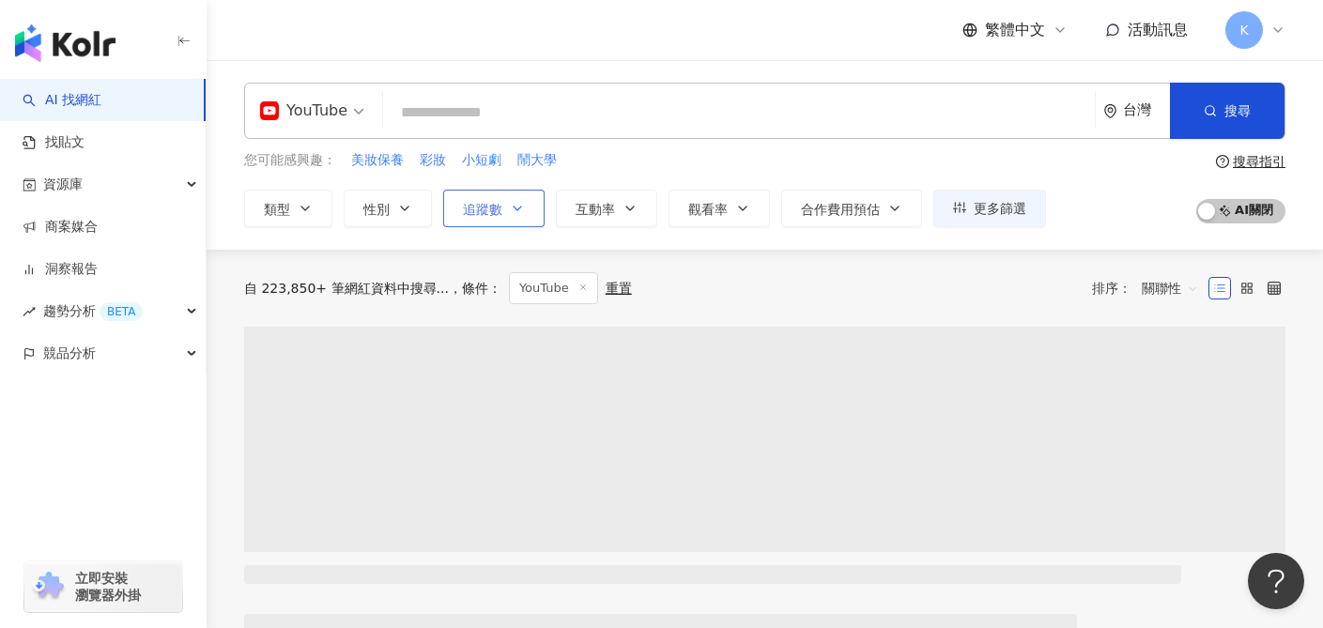
click at [514, 211] on icon "button" at bounding box center [517, 208] width 15 height 15
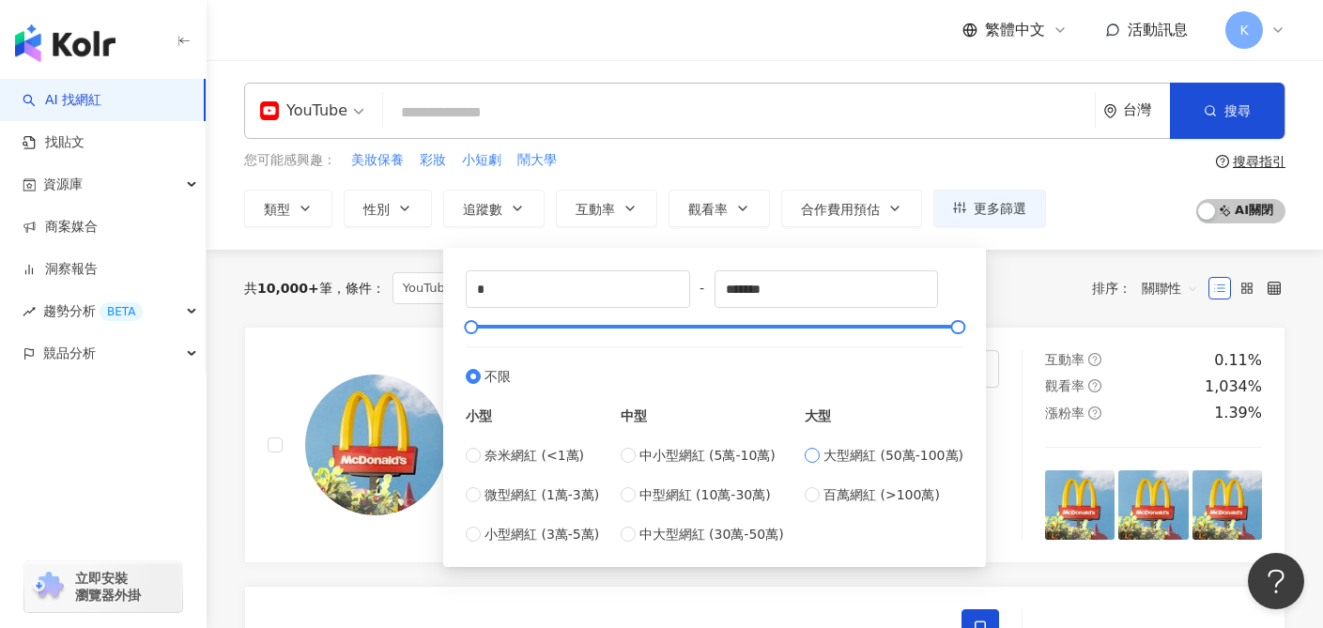
click at [923, 457] on span "大型網紅 (50萬-100萬)" at bounding box center [894, 455] width 140 height 21
type input "******"
click at [712, 100] on input "search" at bounding box center [739, 113] width 697 height 36
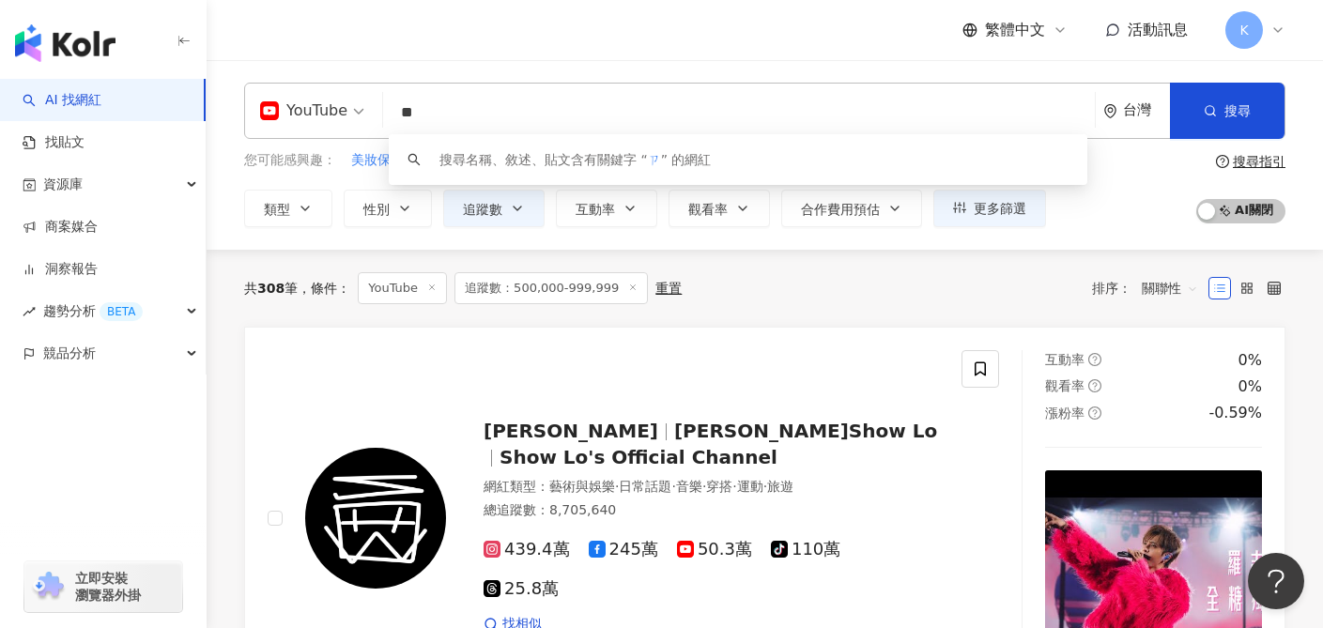
type input "*"
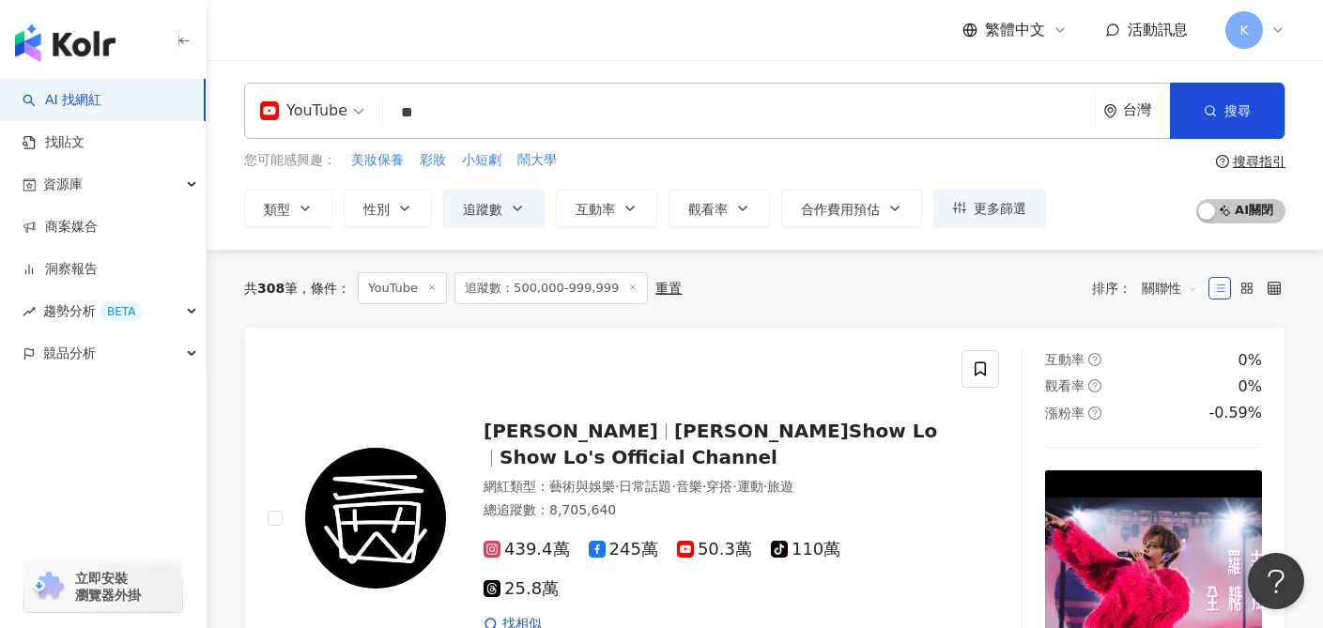
type input "*"
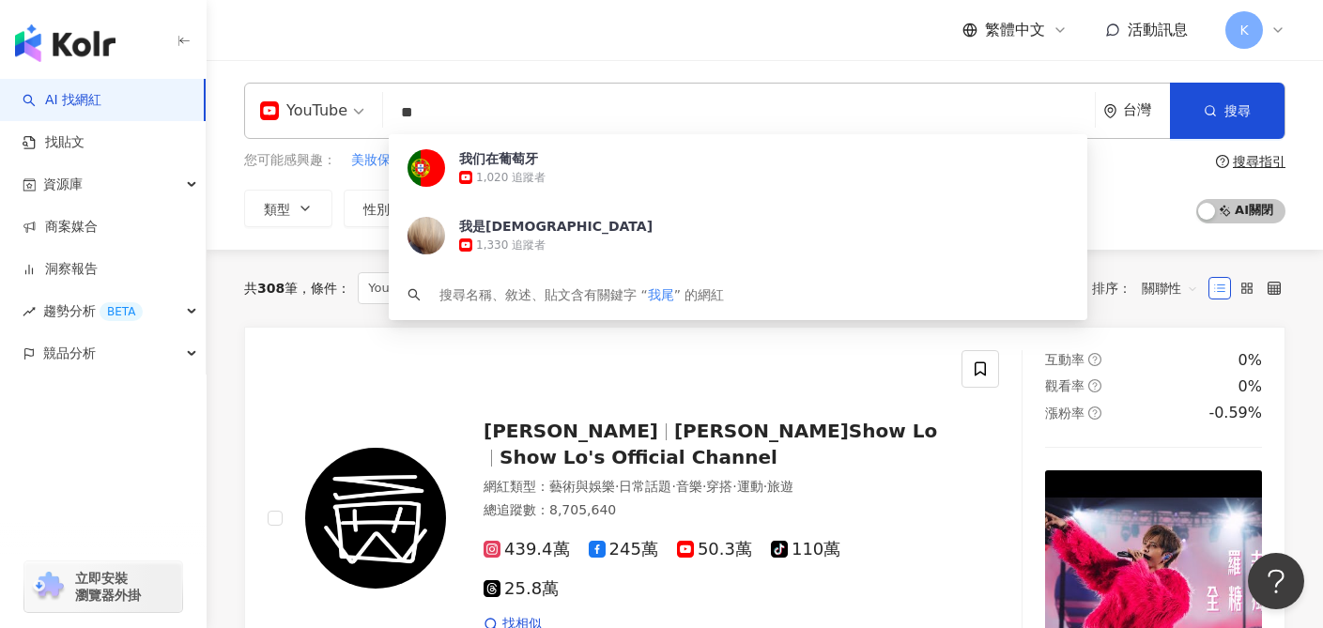
type input "*"
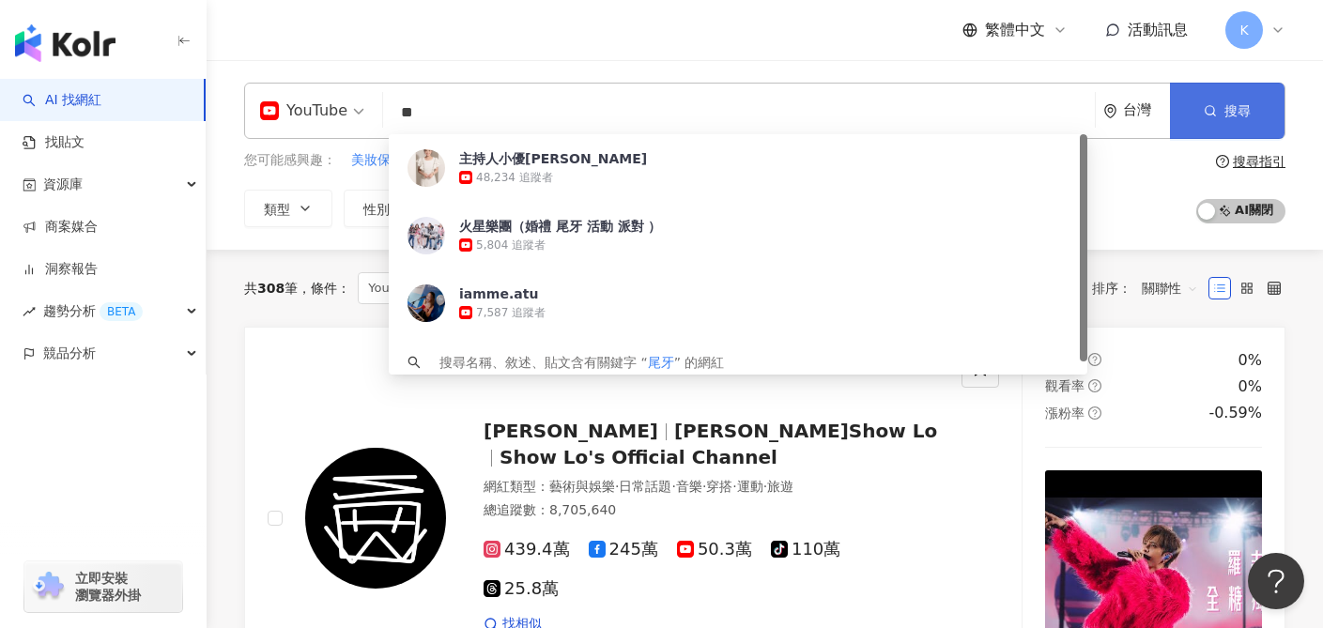
type input "**"
click at [1239, 103] on span "搜尋" at bounding box center [1238, 110] width 26 height 15
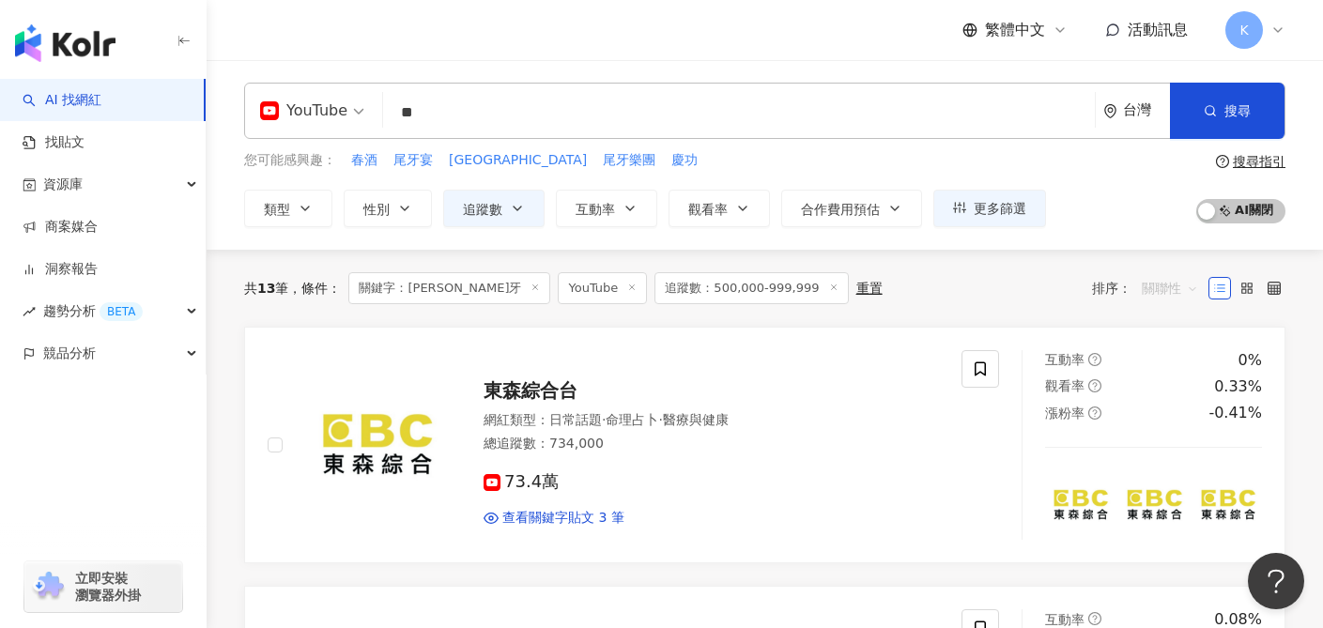
click at [1191, 281] on span "關聯性" at bounding box center [1170, 288] width 56 height 30
click at [1160, 482] on div "關鍵字" at bounding box center [1170, 486] width 47 height 21
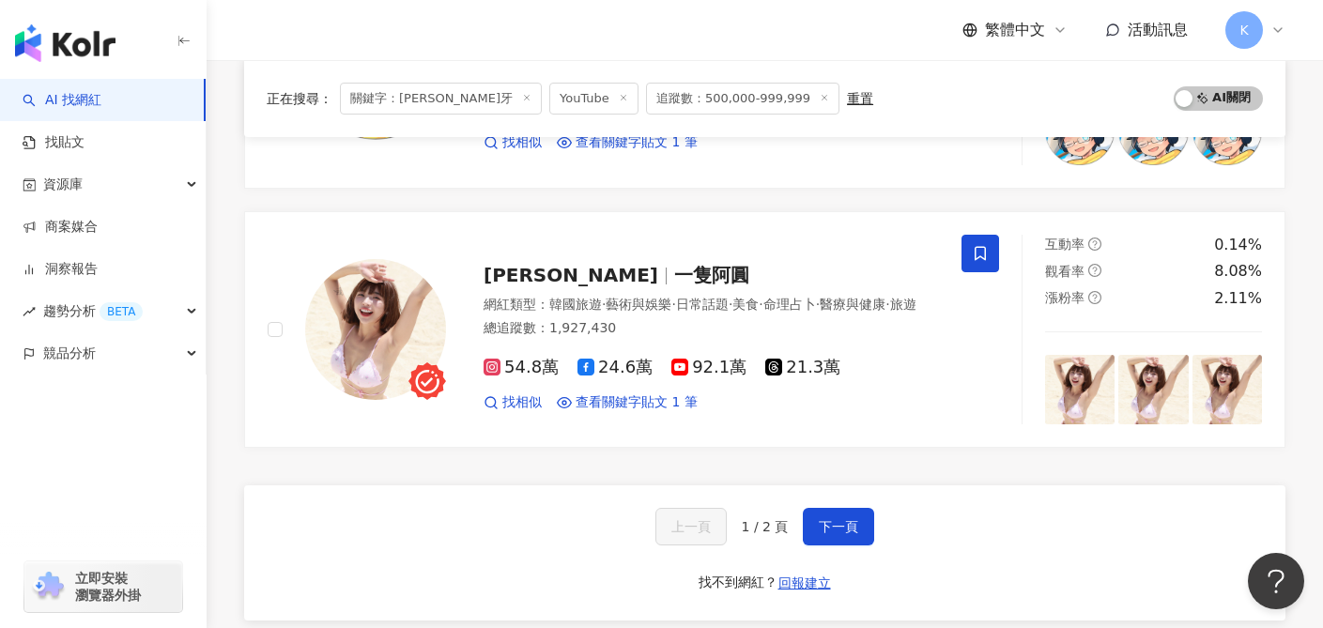
scroll to position [3041, 0]
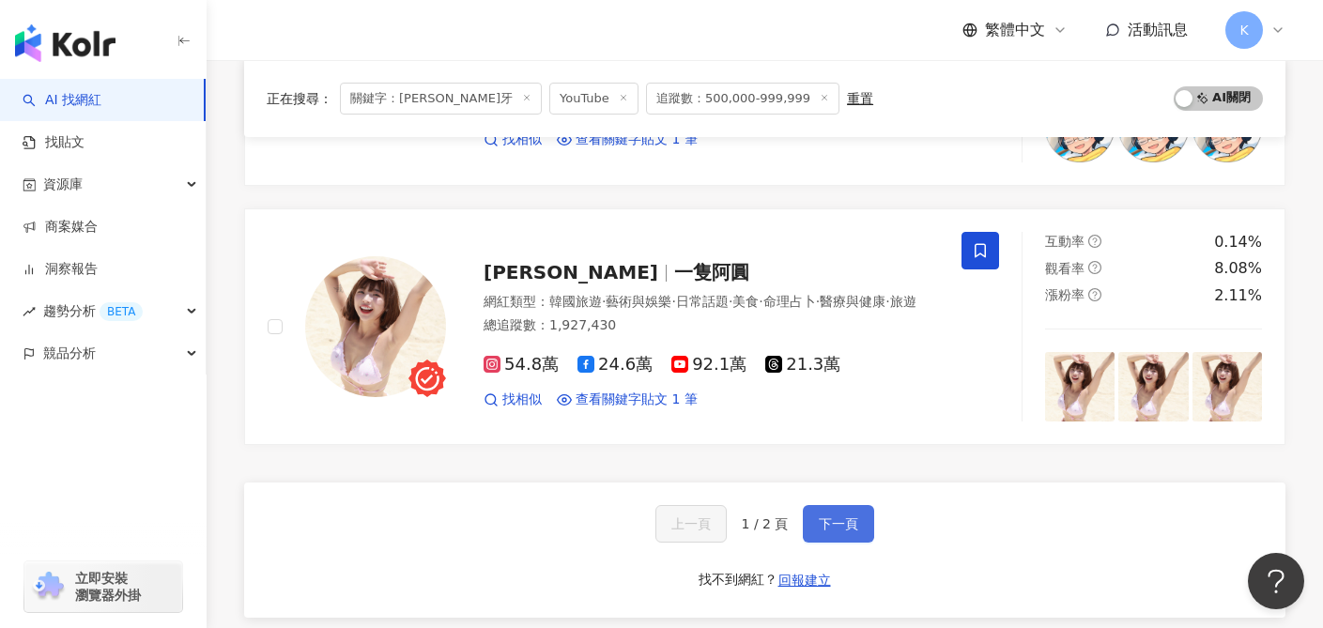
click at [866, 505] on button "下一頁" at bounding box center [838, 524] width 71 height 38
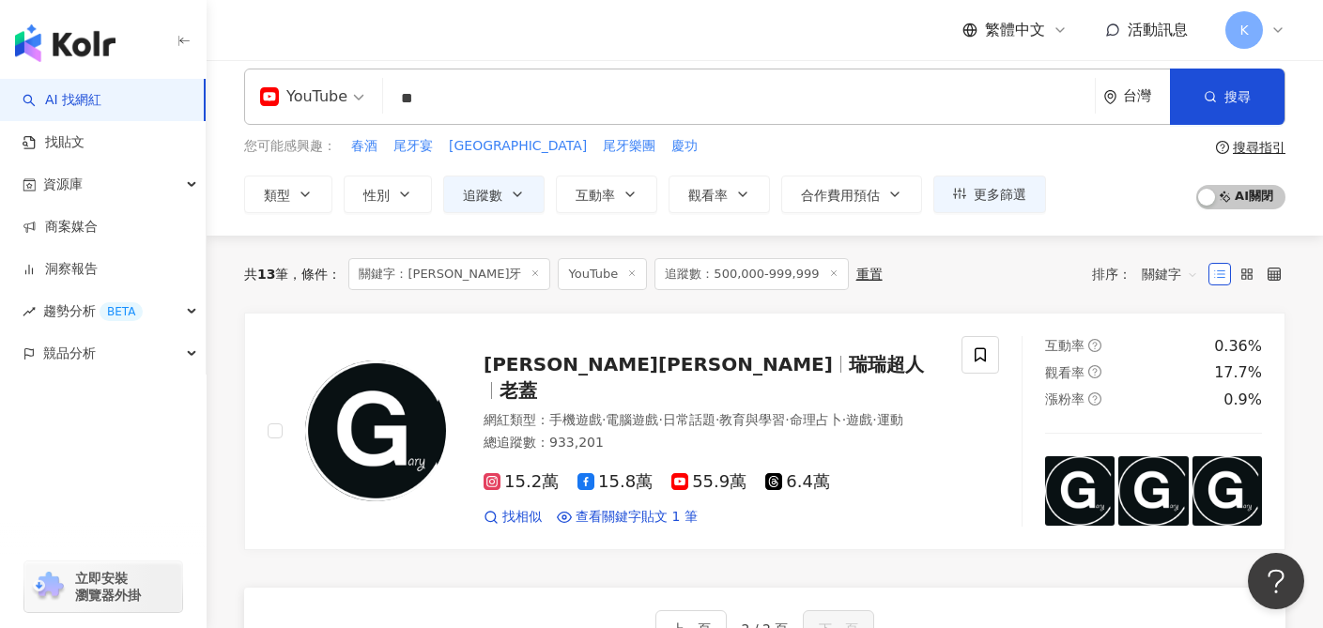
scroll to position [21, 0]
